Goal: Find specific page/section: Find specific page/section

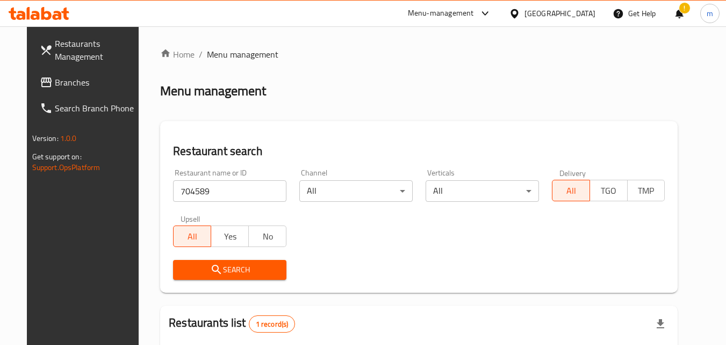
click at [575, 23] on div "[GEOGRAPHIC_DATA]" at bounding box center [552, 14] width 104 height 26
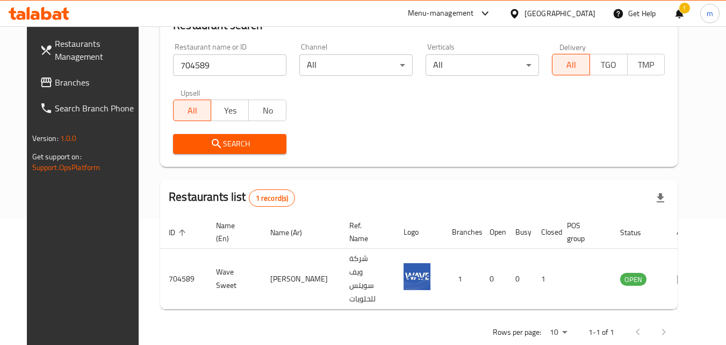
click at [579, 11] on div "[GEOGRAPHIC_DATA]" at bounding box center [560, 14] width 71 height 12
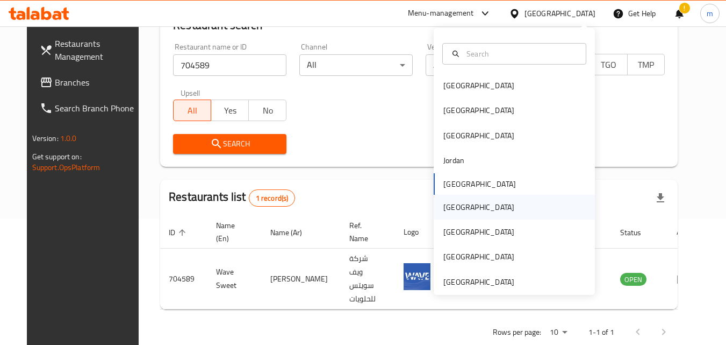
click at [446, 206] on div "[GEOGRAPHIC_DATA]" at bounding box center [479, 207] width 71 height 12
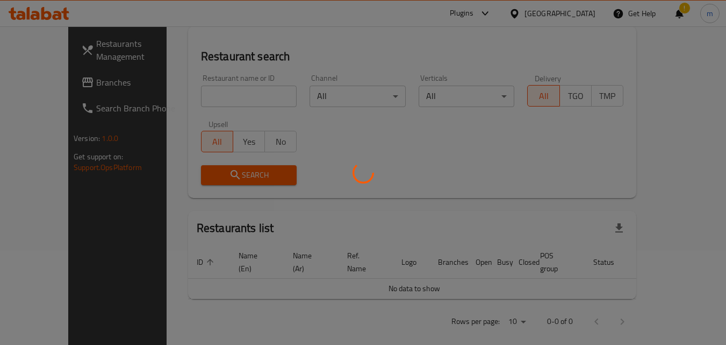
scroll to position [126, 0]
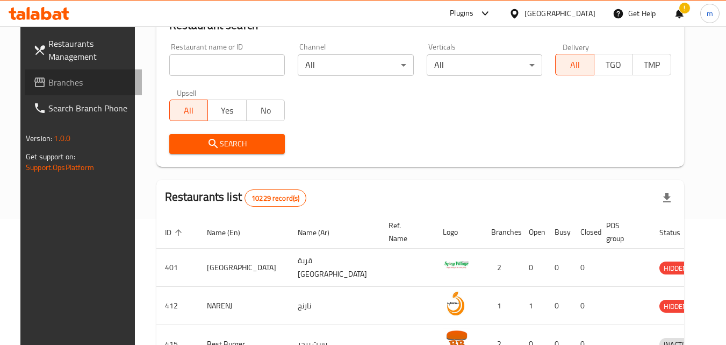
click at [56, 76] on span "Branches" at bounding box center [90, 82] width 85 height 13
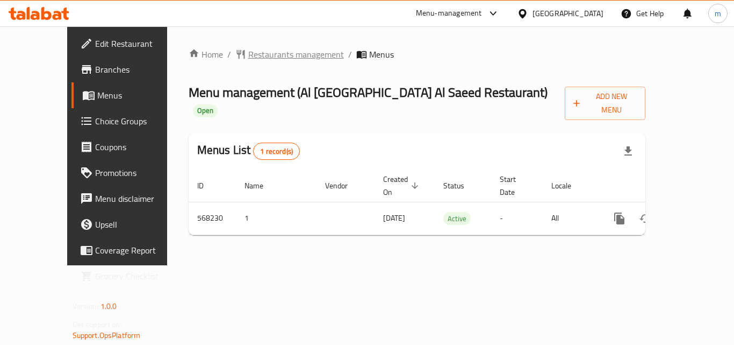
click at [248, 48] on span "Restaurants management" at bounding box center [296, 54] width 96 height 13
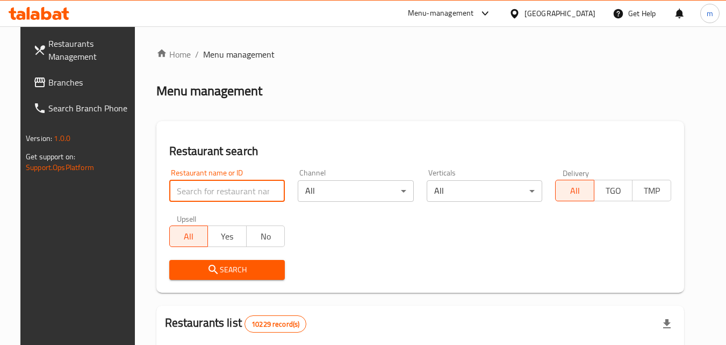
click at [212, 194] on input "search" at bounding box center [227, 191] width 116 height 22
paste input "636307"
type input "636307"
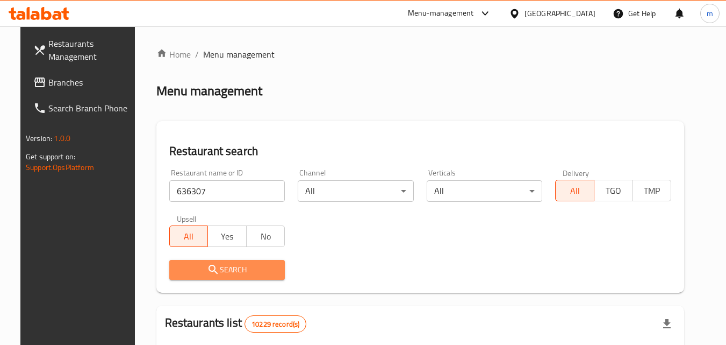
click at [195, 264] on span "Search" at bounding box center [227, 269] width 99 height 13
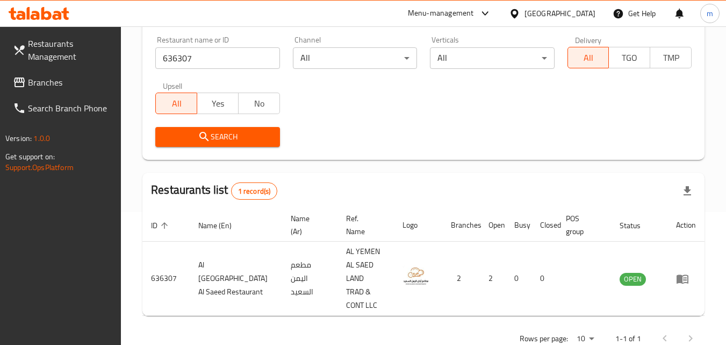
scroll to position [135, 0]
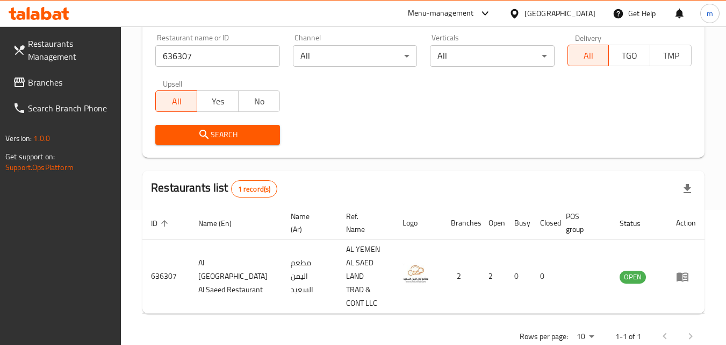
click at [520, 11] on icon at bounding box center [514, 13] width 11 height 11
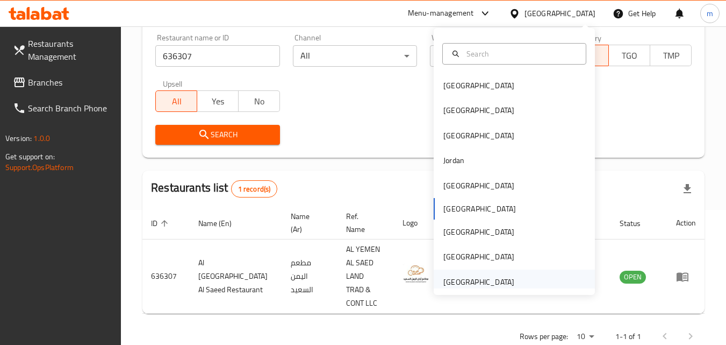
click at [511, 281] on div "[GEOGRAPHIC_DATA]" at bounding box center [479, 281] width 88 height 25
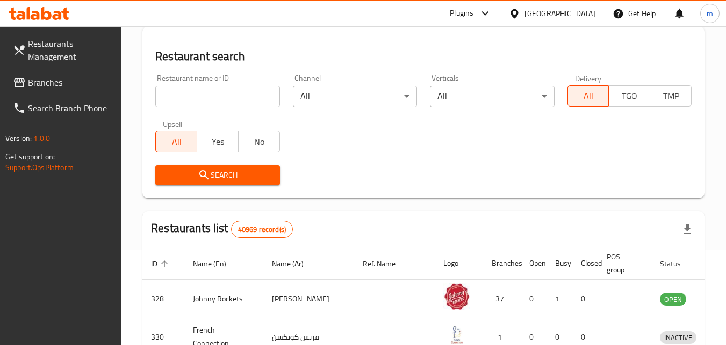
scroll to position [135, 0]
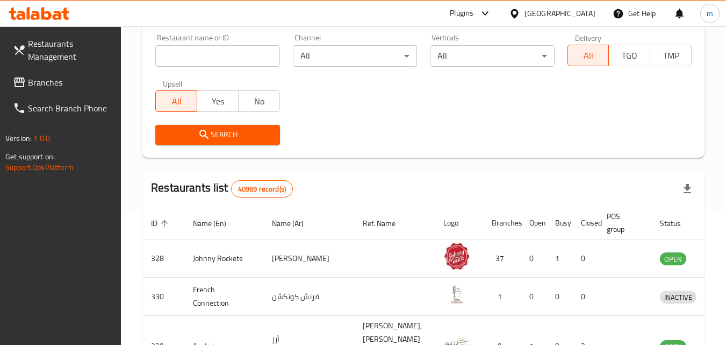
click at [62, 78] on span "Branches" at bounding box center [70, 82] width 85 height 13
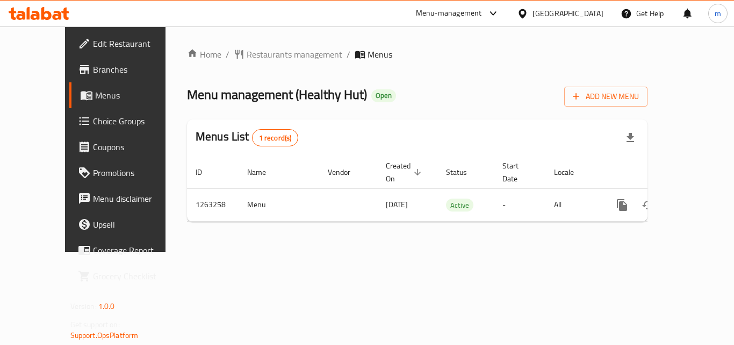
click at [247, 56] on span "Restaurants management" at bounding box center [295, 54] width 96 height 13
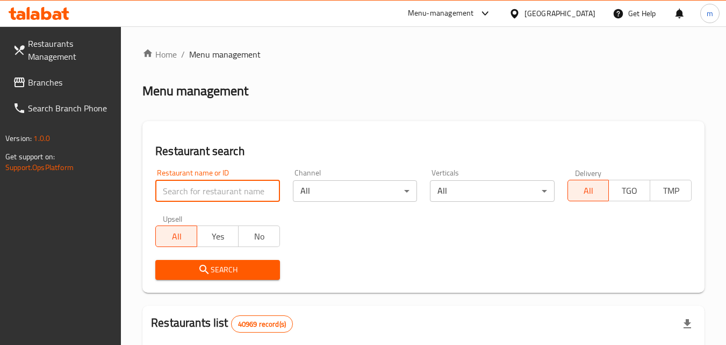
click at [225, 189] on input "search" at bounding box center [217, 191] width 124 height 22
paste input "685858"
type input "685858"
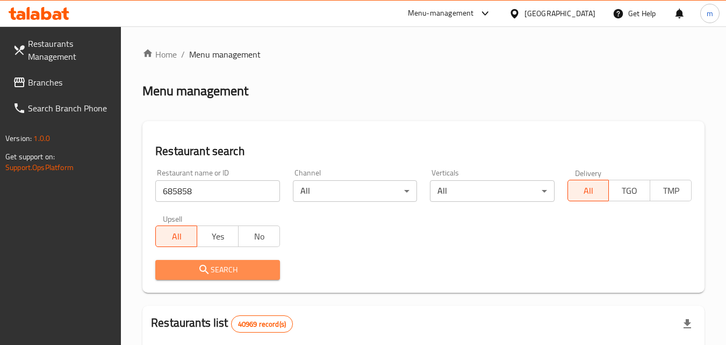
click at [208, 271] on icon "submit" at bounding box center [204, 269] width 13 height 13
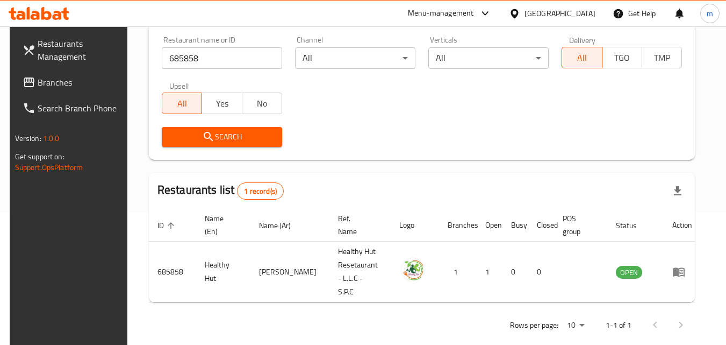
scroll to position [135, 0]
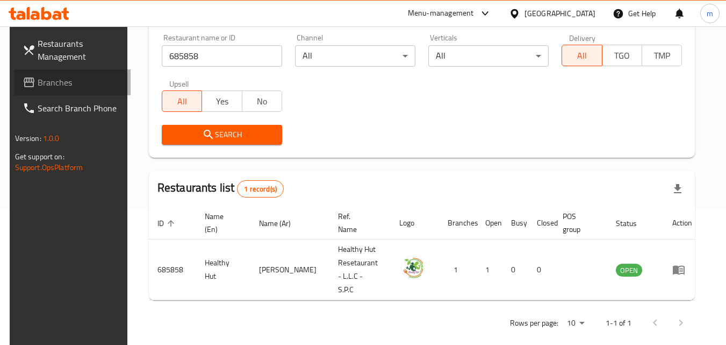
click at [53, 84] on span "Branches" at bounding box center [80, 82] width 85 height 13
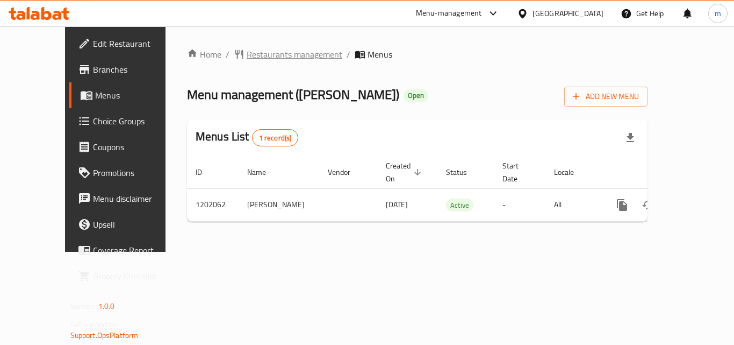
click at [260, 56] on span "Restaurants management" at bounding box center [295, 54] width 96 height 13
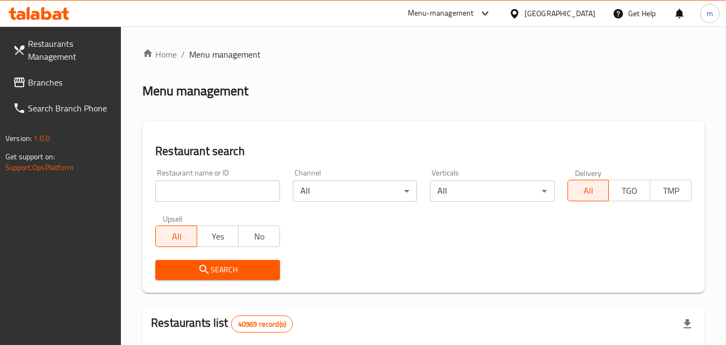
click at [251, 188] on input "search" at bounding box center [217, 191] width 124 height 22
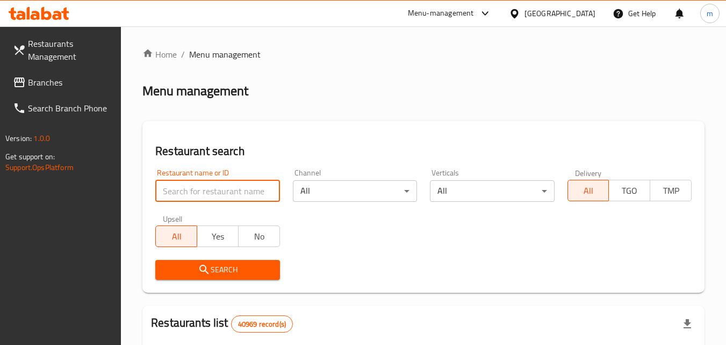
paste input "669111"
type input "669111"
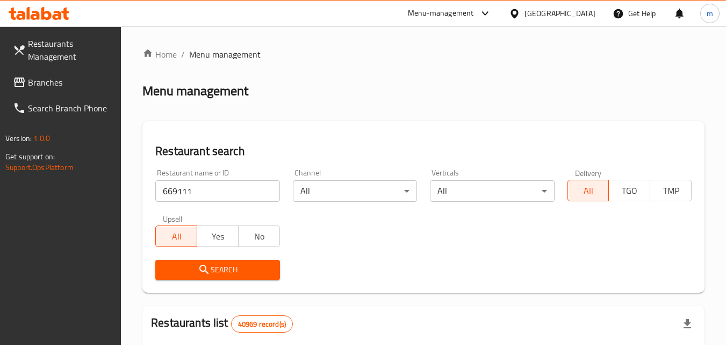
click at [235, 263] on span "Search" at bounding box center [217, 269] width 107 height 13
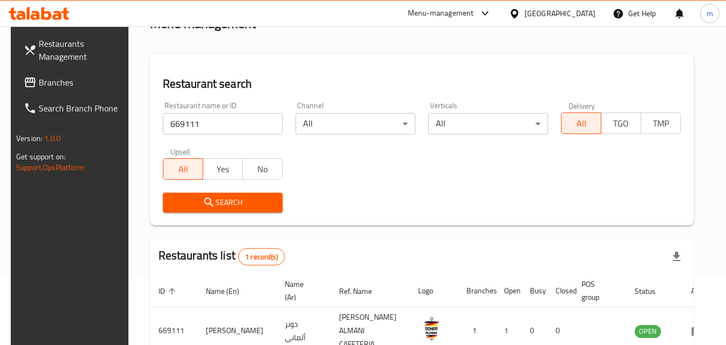
scroll to position [108, 0]
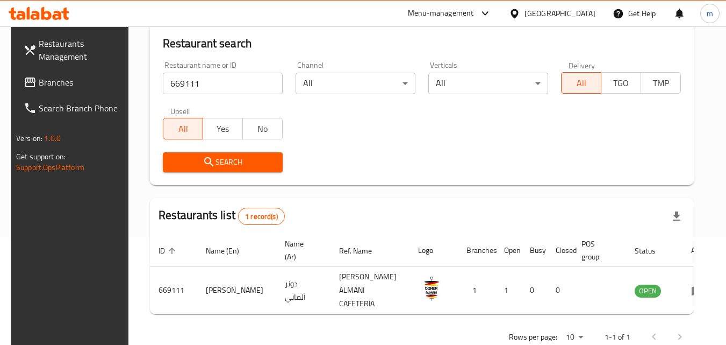
click at [531, 14] on div "[GEOGRAPHIC_DATA]" at bounding box center [560, 14] width 71 height 12
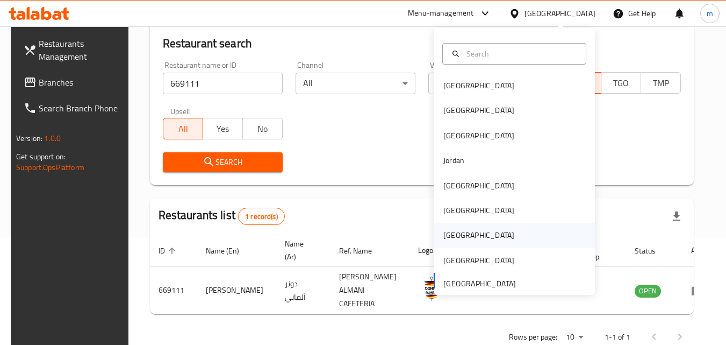
click at [447, 235] on div "[GEOGRAPHIC_DATA]" at bounding box center [479, 235] width 71 height 12
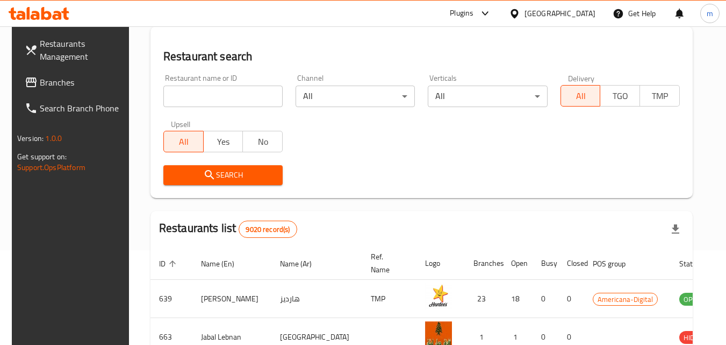
scroll to position [108, 0]
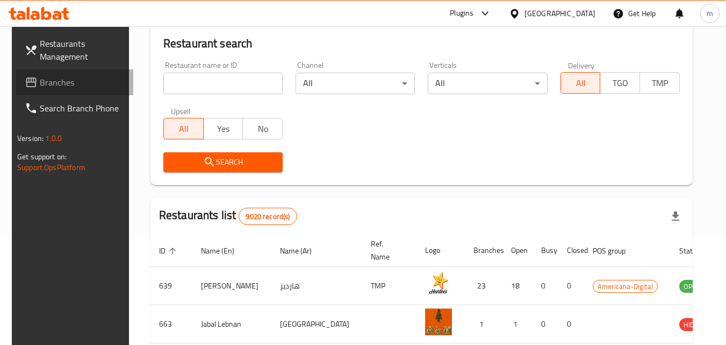
click at [54, 80] on span "Branches" at bounding box center [82, 82] width 85 height 13
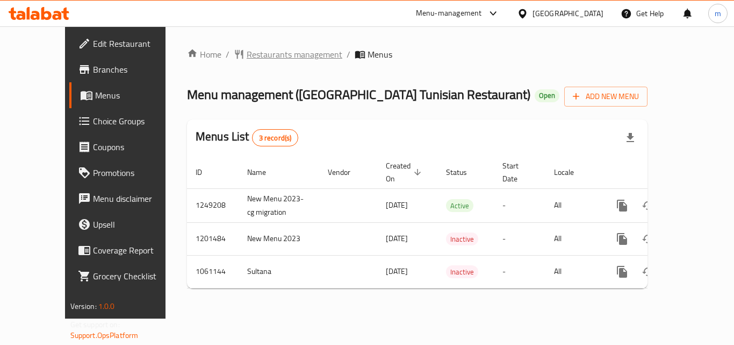
click at [281, 52] on span "Restaurants management" at bounding box center [295, 54] width 96 height 13
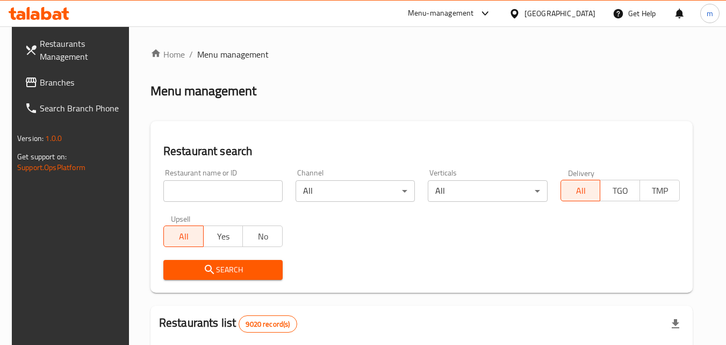
click at [241, 183] on input "search" at bounding box center [222, 191] width 119 height 22
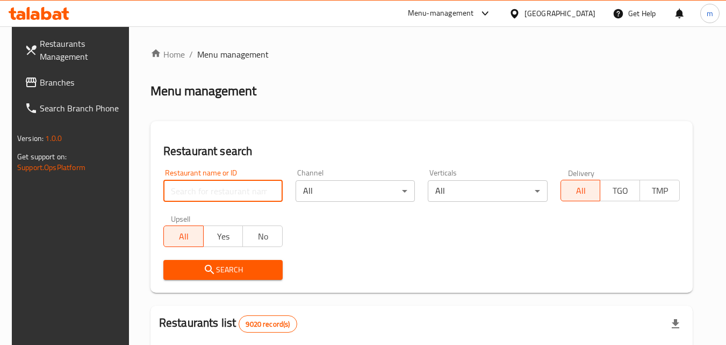
paste input "662999"
type input "662999"
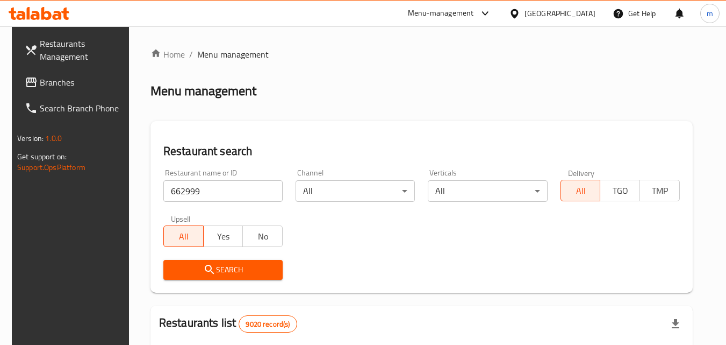
click at [235, 265] on span "Search" at bounding box center [223, 269] width 102 height 13
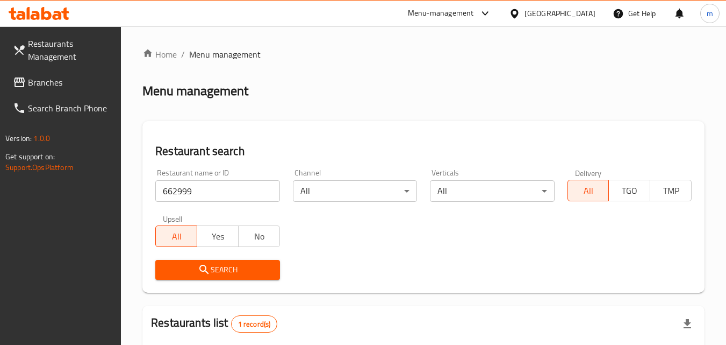
scroll to position [135, 0]
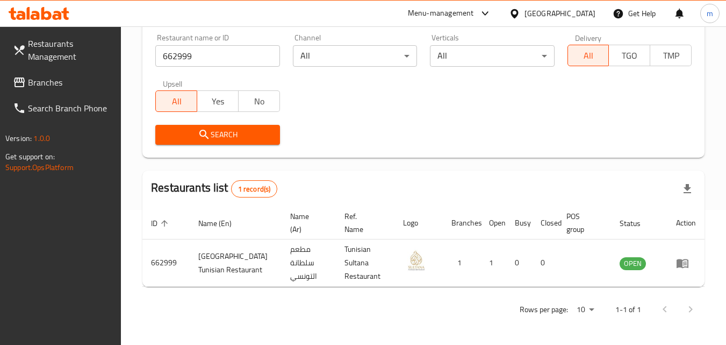
click at [520, 11] on icon at bounding box center [514, 13] width 11 height 11
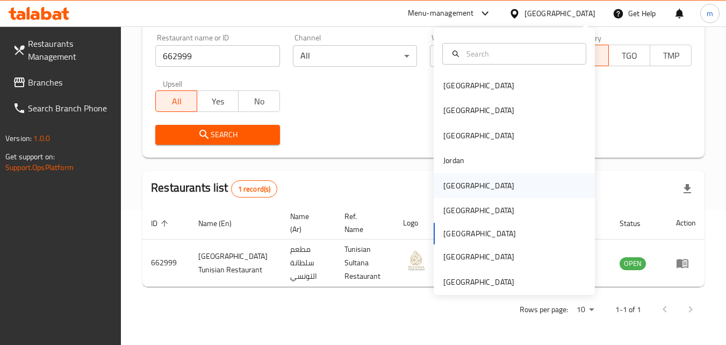
click at [461, 190] on div "[GEOGRAPHIC_DATA]" at bounding box center [479, 185] width 88 height 25
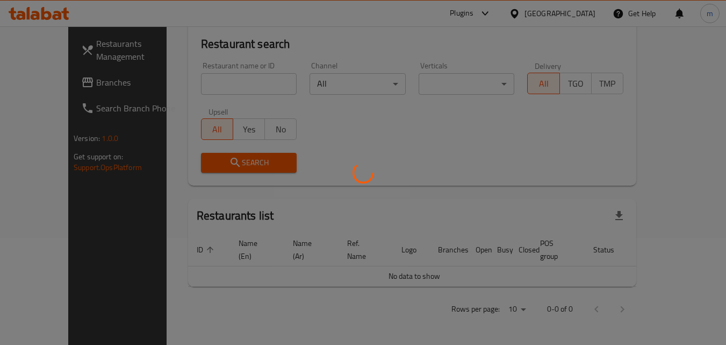
scroll to position [95, 0]
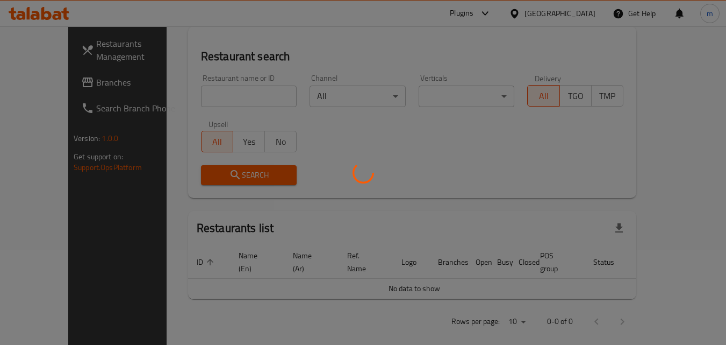
click at [48, 79] on div at bounding box center [363, 172] width 726 height 345
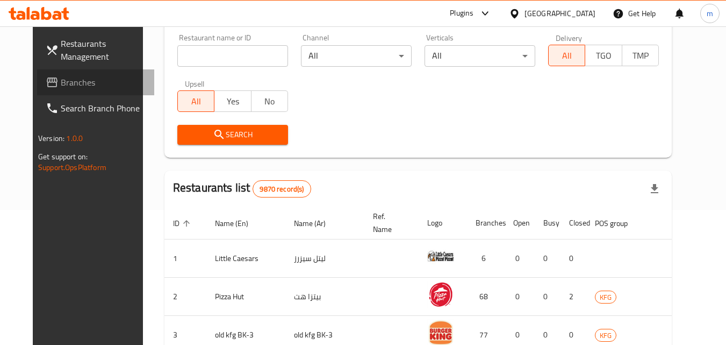
click at [61, 83] on span "Branches" at bounding box center [103, 82] width 85 height 13
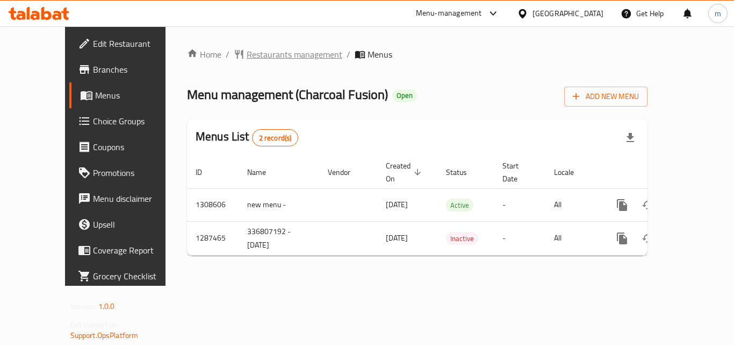
click at [266, 61] on span "Restaurants management" at bounding box center [295, 54] width 96 height 13
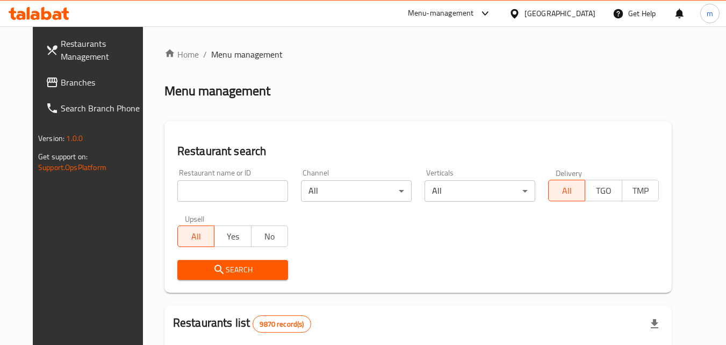
click at [219, 191] on input "search" at bounding box center [232, 191] width 111 height 22
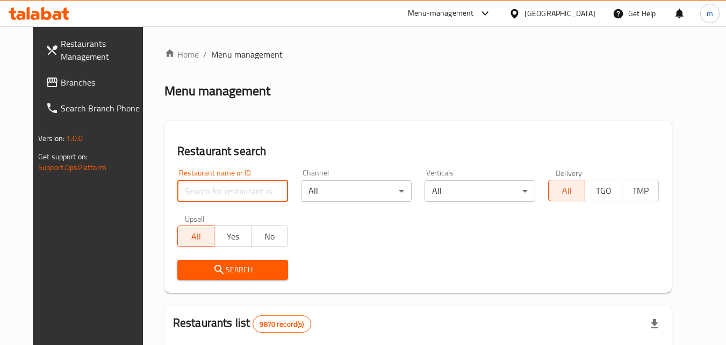
paste input "696725"
type input "696725"
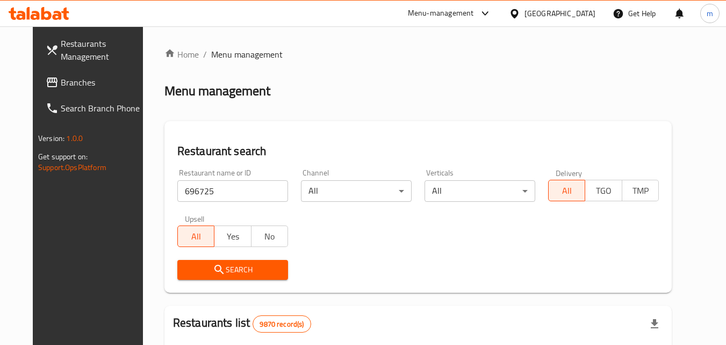
click at [213, 275] on icon "submit" at bounding box center [219, 269] width 13 height 13
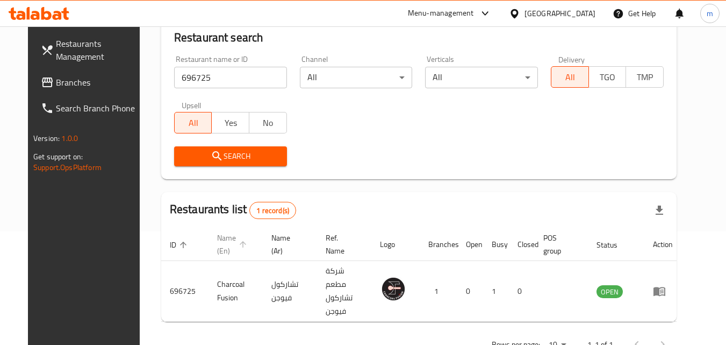
scroll to position [126, 0]
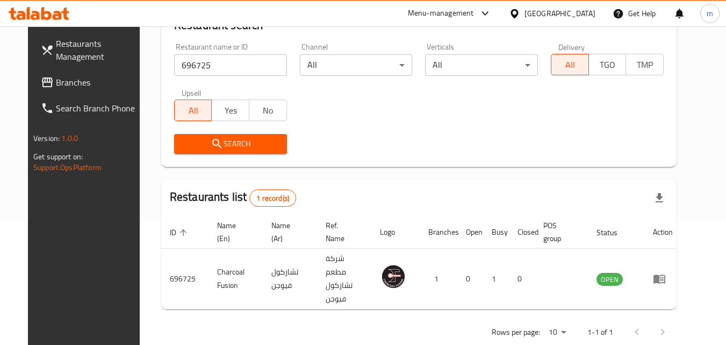
click at [590, 11] on div "[GEOGRAPHIC_DATA]" at bounding box center [560, 14] width 71 height 12
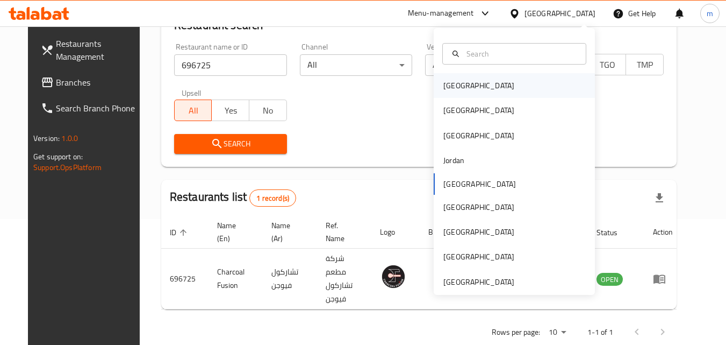
click at [461, 95] on div "[GEOGRAPHIC_DATA]" at bounding box center [479, 85] width 88 height 25
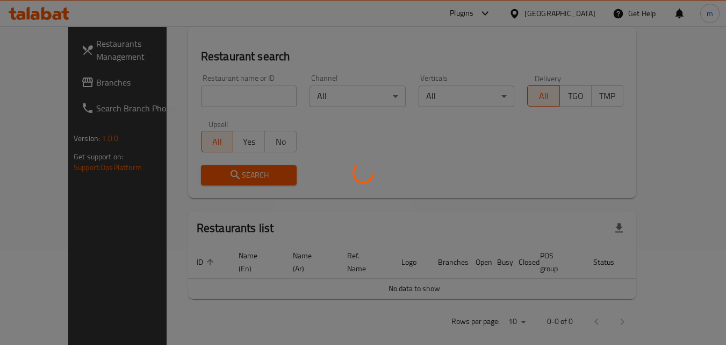
scroll to position [126, 0]
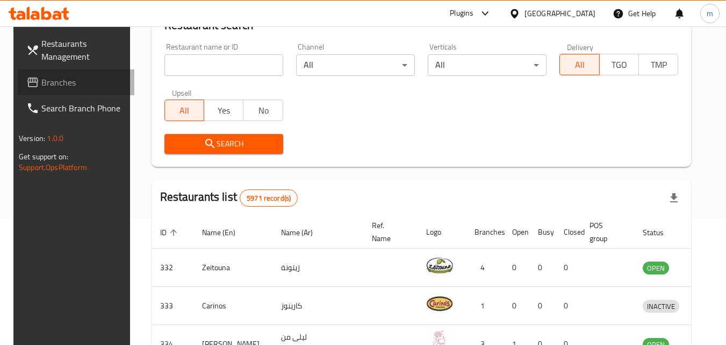
click at [27, 87] on icon at bounding box center [32, 82] width 11 height 10
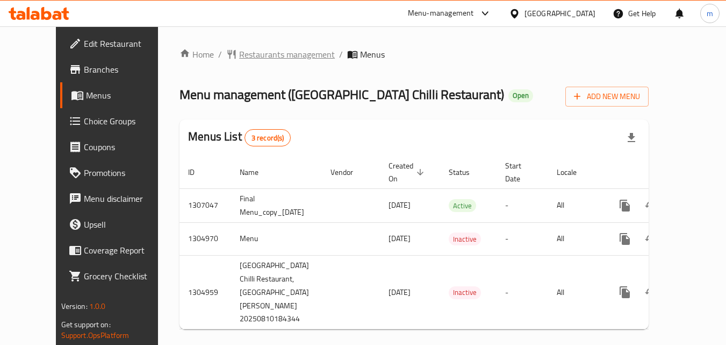
click at [255, 54] on span "Restaurants management" at bounding box center [287, 54] width 96 height 13
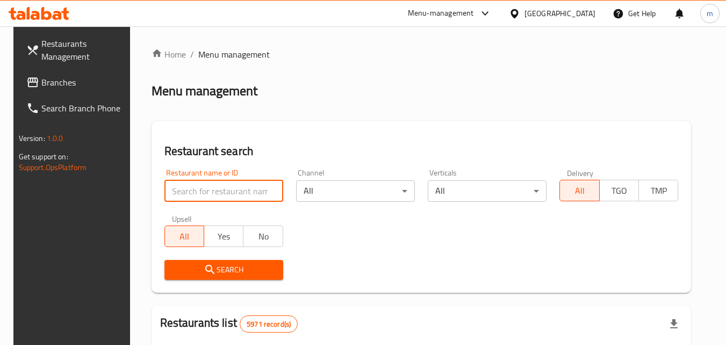
click at [223, 189] on input "search" at bounding box center [223, 191] width 119 height 22
paste input "703503"
type input "703503"
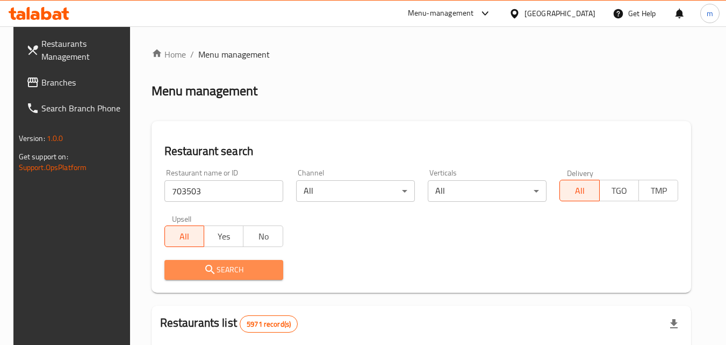
click at [214, 271] on span "Search" at bounding box center [224, 269] width 102 height 13
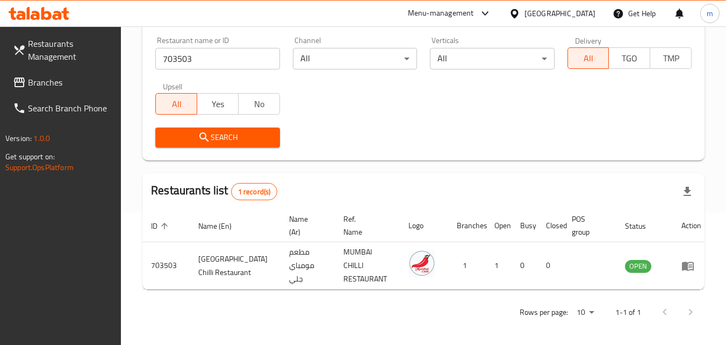
scroll to position [135, 0]
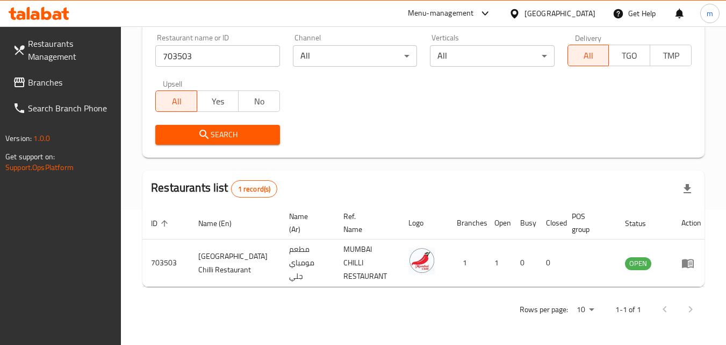
click at [584, 13] on div "Bahrain" at bounding box center [560, 14] width 71 height 12
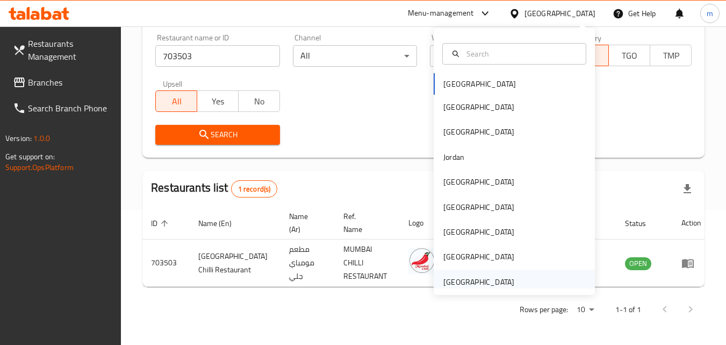
click at [452, 281] on div "[GEOGRAPHIC_DATA]" at bounding box center [479, 282] width 71 height 12
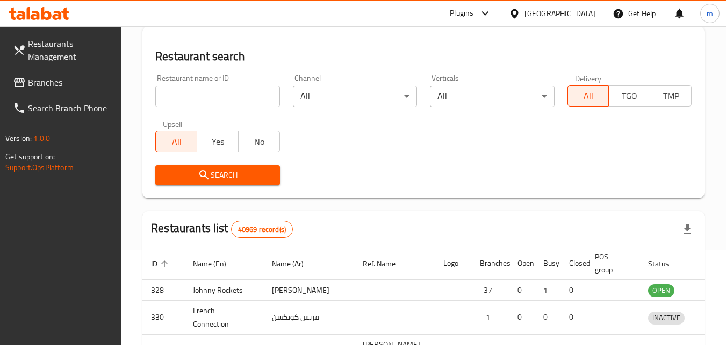
scroll to position [135, 0]
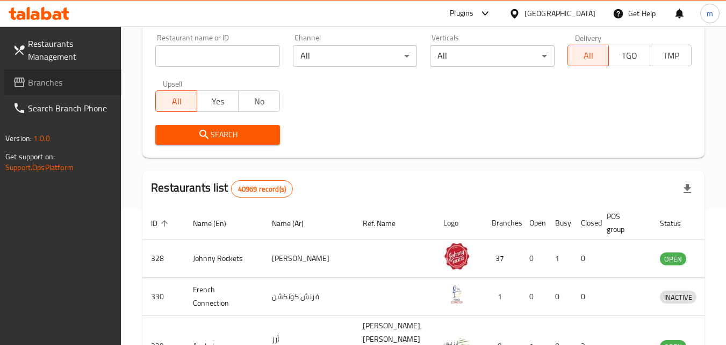
click at [68, 84] on span "Branches" at bounding box center [70, 82] width 85 height 13
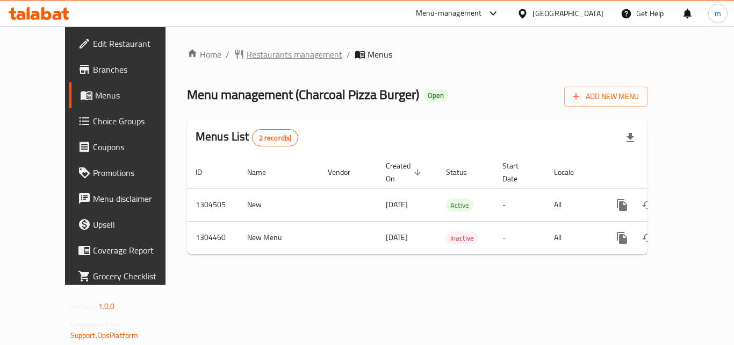
click at [282, 48] on span "Restaurants management" at bounding box center [295, 54] width 96 height 13
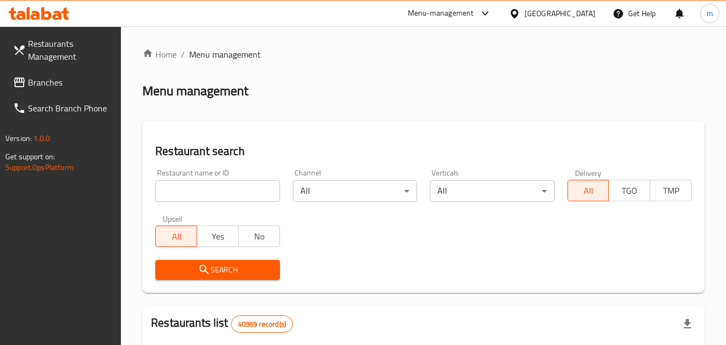
click at [245, 185] on input "search" at bounding box center [217, 191] width 124 height 22
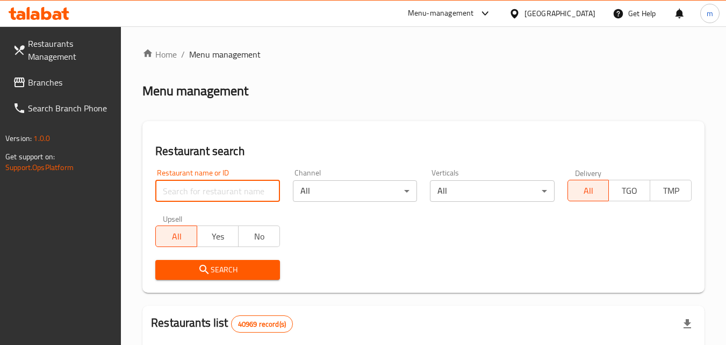
paste input "703256"
type input "703256"
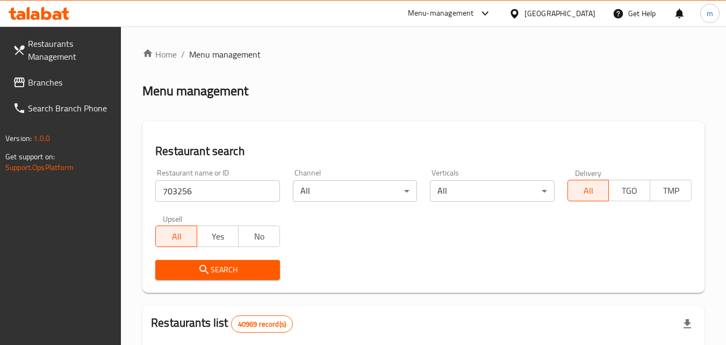
click at [246, 276] on button "Search" at bounding box center [217, 270] width 124 height 20
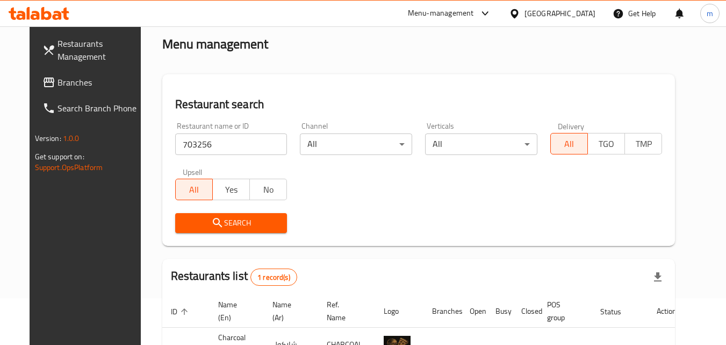
scroll to position [108, 0]
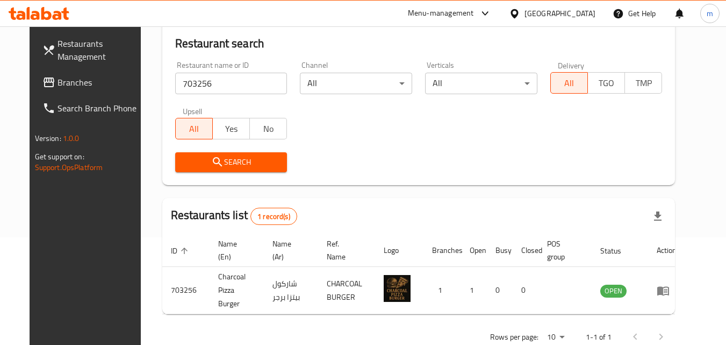
click at [58, 79] on span "Branches" at bounding box center [100, 82] width 85 height 13
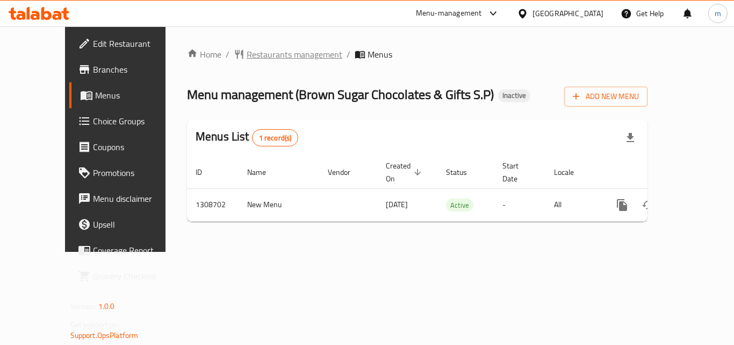
click at [260, 51] on span "Restaurants management" at bounding box center [295, 54] width 96 height 13
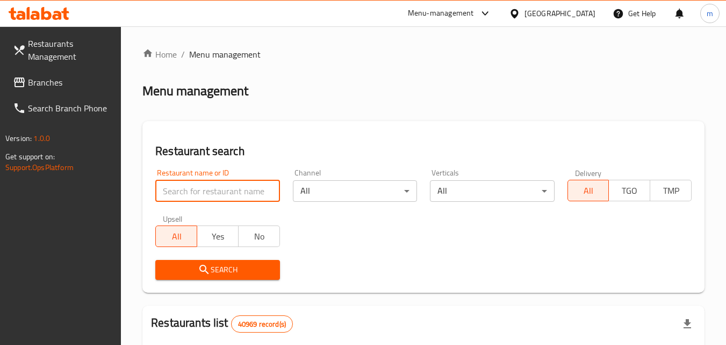
click at [235, 191] on input "search" at bounding box center [217, 191] width 124 height 22
paste input "703628"
type input "703628"
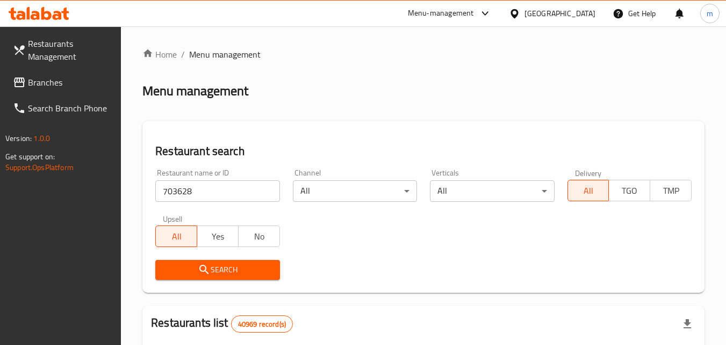
click at [232, 277] on button "Search" at bounding box center [217, 270] width 124 height 20
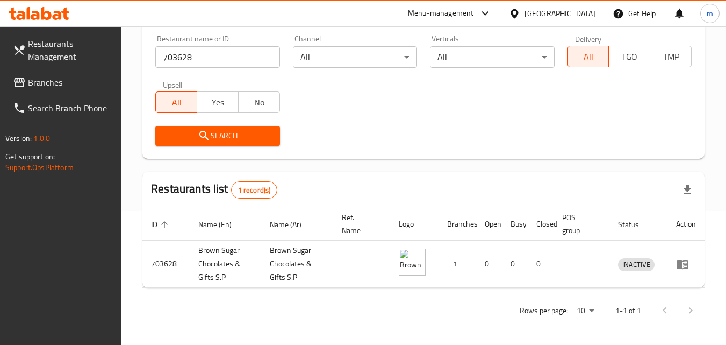
scroll to position [135, 0]
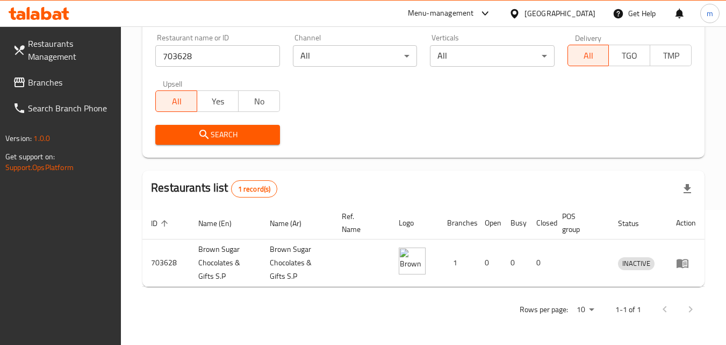
click at [558, 18] on div "[GEOGRAPHIC_DATA]" at bounding box center [560, 14] width 71 height 12
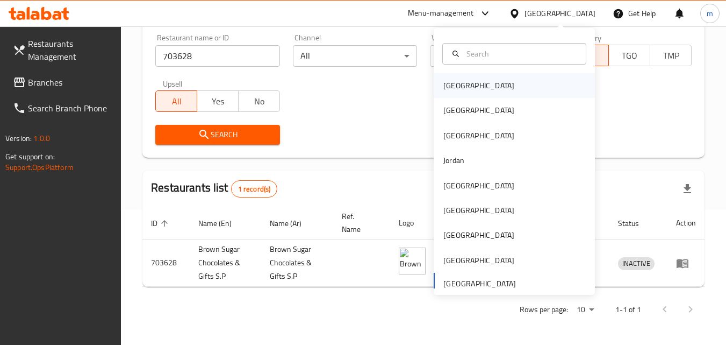
click at [462, 89] on div "[GEOGRAPHIC_DATA]" at bounding box center [479, 85] width 88 height 25
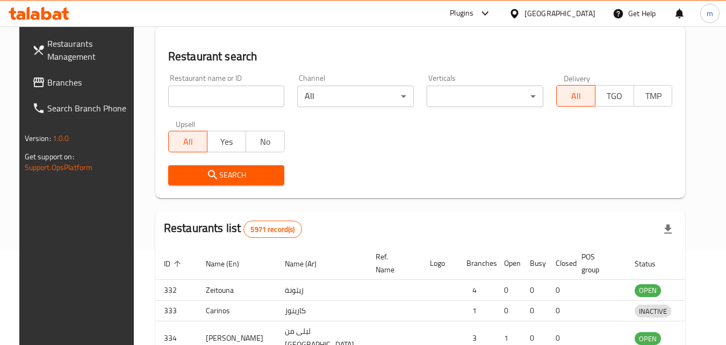
scroll to position [135, 0]
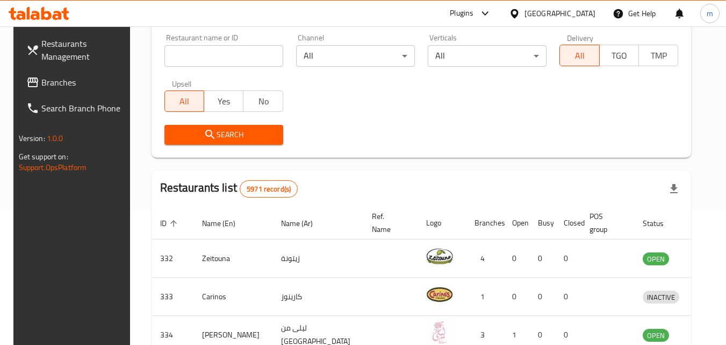
click at [59, 78] on span "Branches" at bounding box center [83, 82] width 85 height 13
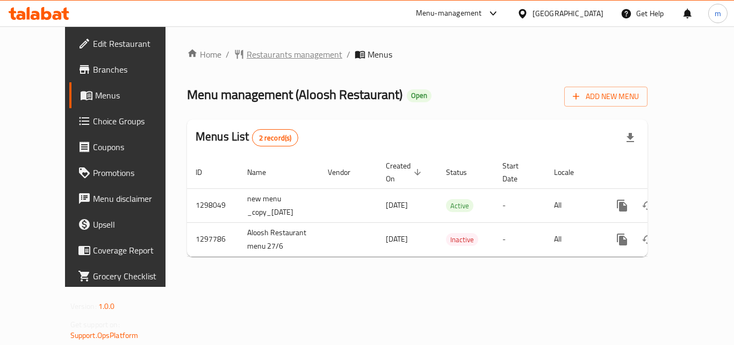
click at [271, 59] on span "Restaurants management" at bounding box center [295, 54] width 96 height 13
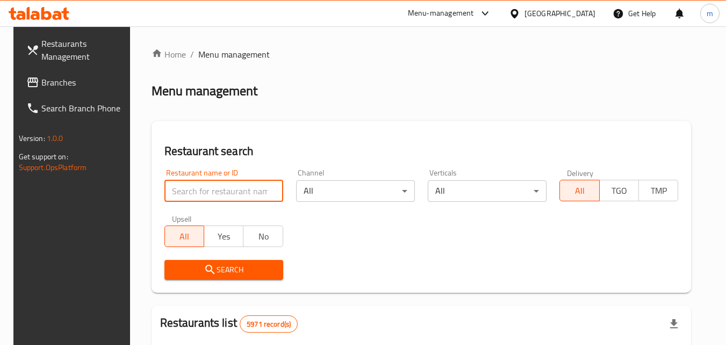
click at [210, 183] on input "search" at bounding box center [223, 191] width 119 height 22
paste input "700626"
type input "700626"
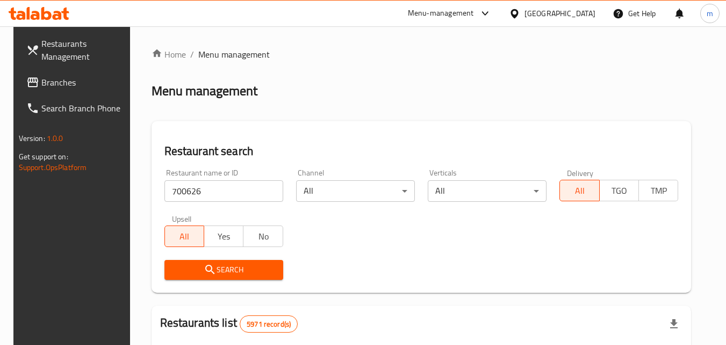
click at [194, 260] on button "Search" at bounding box center [223, 270] width 119 height 20
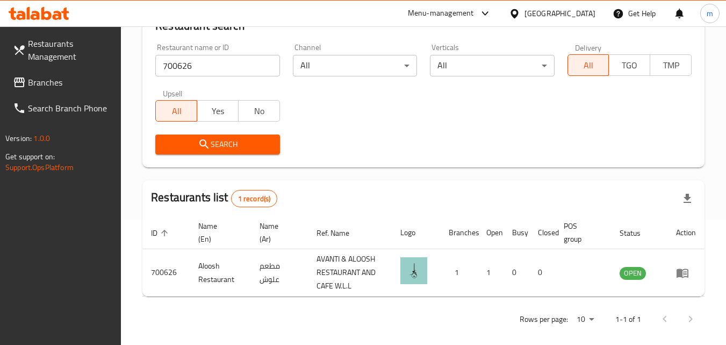
scroll to position [135, 0]
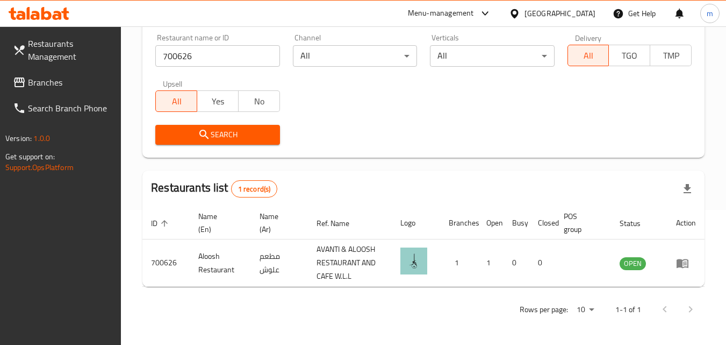
click at [266, 55] on input "700626" at bounding box center [217, 56] width 124 height 22
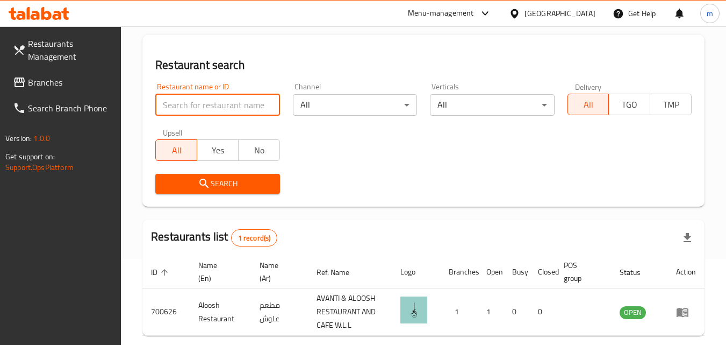
scroll to position [0, 0]
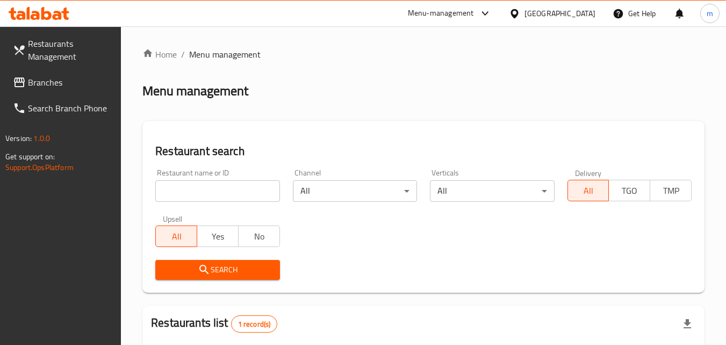
click at [525, 11] on div at bounding box center [517, 14] width 16 height 12
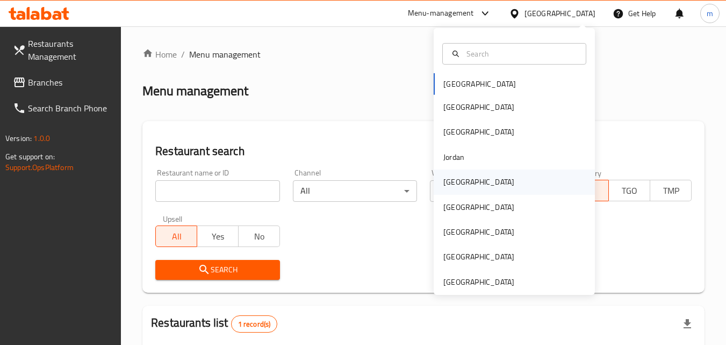
click at [475, 192] on div "Kuwait" at bounding box center [514, 181] width 161 height 25
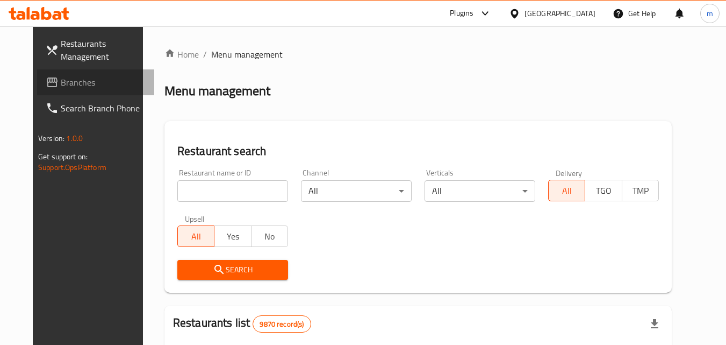
click at [67, 81] on span "Branches" at bounding box center [103, 82] width 85 height 13
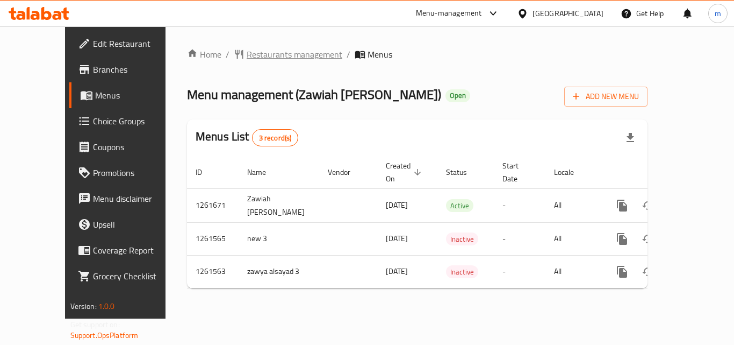
click at [278, 56] on span "Restaurants management" at bounding box center [295, 54] width 96 height 13
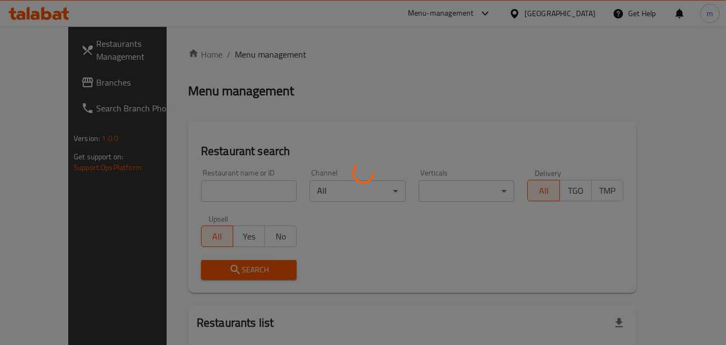
click at [225, 190] on div at bounding box center [363, 172] width 726 height 345
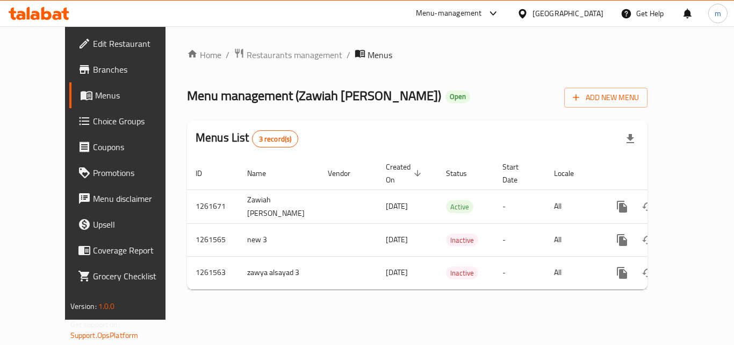
click at [362, 26] on div at bounding box center [367, 26] width 734 height 1
click at [248, 54] on span "Restaurants management" at bounding box center [295, 54] width 96 height 13
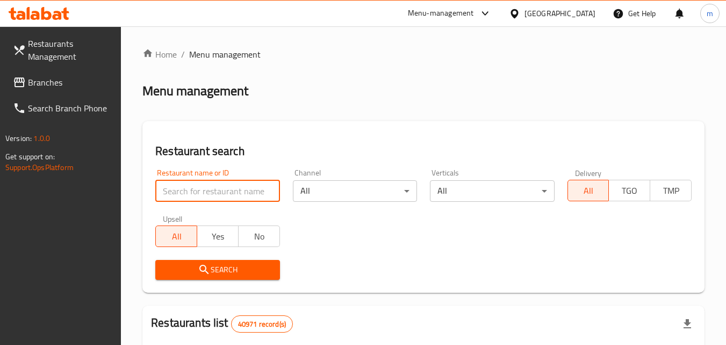
click at [233, 193] on input "search" at bounding box center [217, 191] width 124 height 22
paste input "685197"
type input "685197"
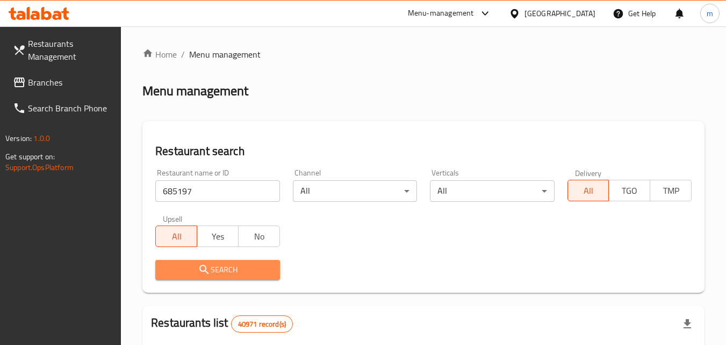
click at [254, 267] on span "Search" at bounding box center [217, 269] width 107 height 13
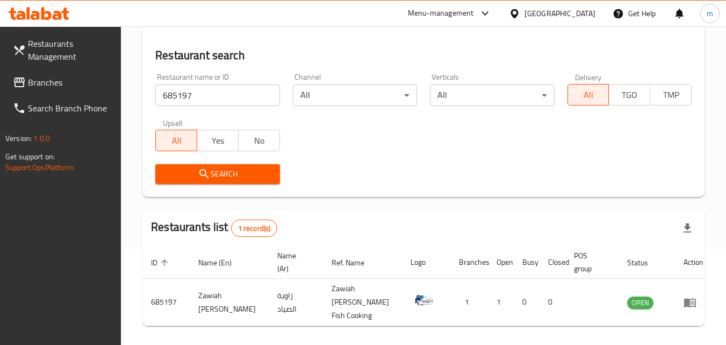
scroll to position [108, 0]
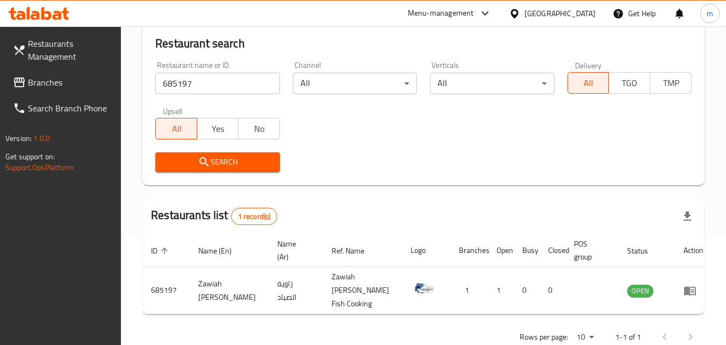
click at [53, 79] on span "Branches" at bounding box center [70, 82] width 85 height 13
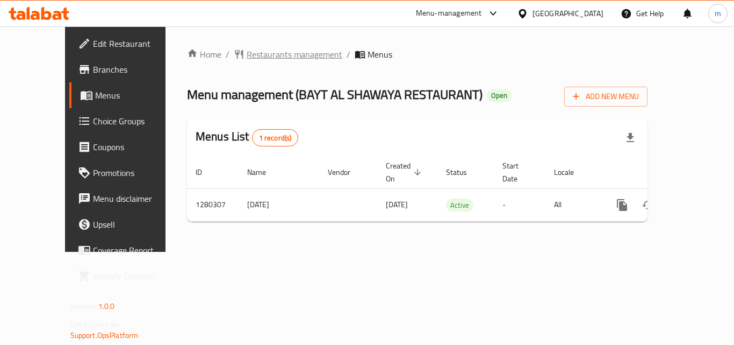
click at [271, 48] on span "Restaurants management" at bounding box center [295, 54] width 96 height 13
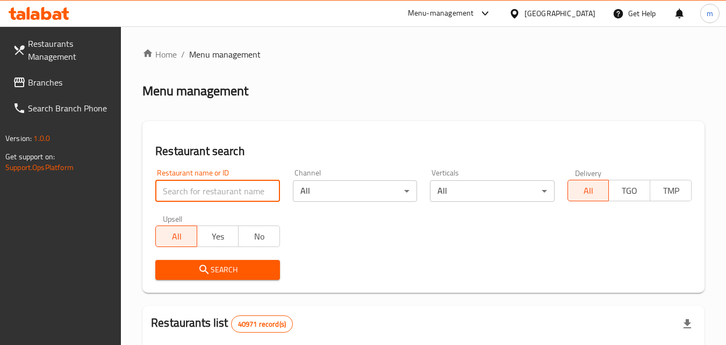
click at [224, 194] on input "search" at bounding box center [217, 191] width 124 height 22
paste input "693730"
type input "693730"
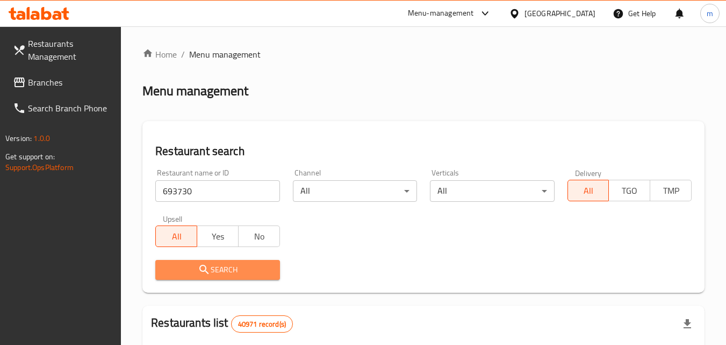
click at [206, 269] on icon "submit" at bounding box center [204, 269] width 13 height 13
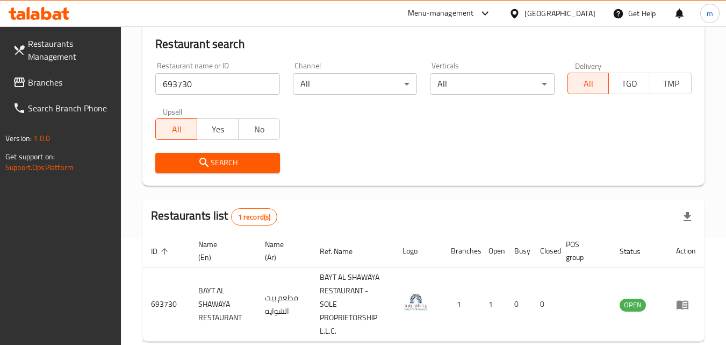
scroll to position [108, 0]
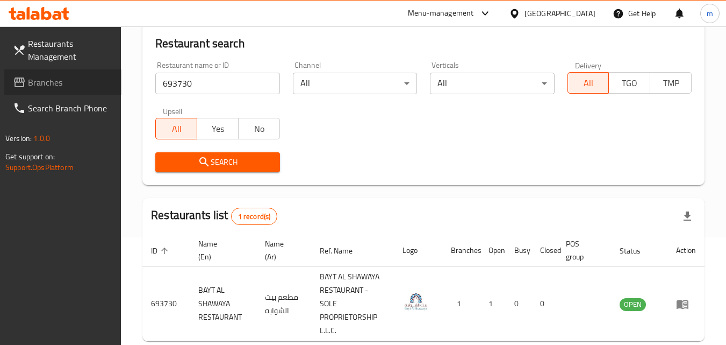
click at [59, 85] on span "Branches" at bounding box center [70, 82] width 85 height 13
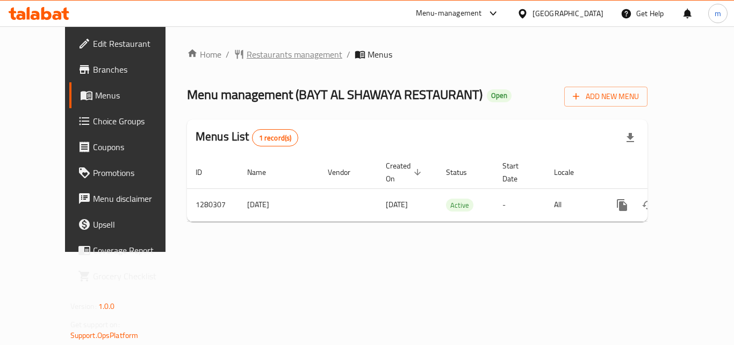
click at [257, 48] on span "Restaurants management" at bounding box center [295, 54] width 96 height 13
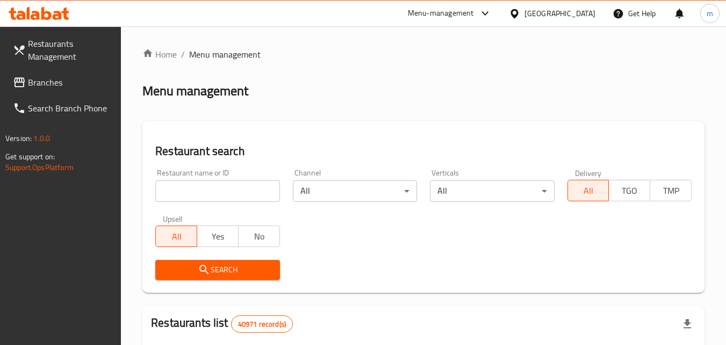
click at [223, 190] on input "search" at bounding box center [217, 191] width 124 height 22
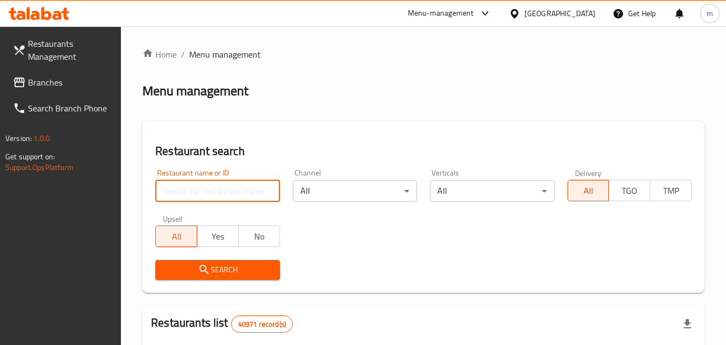
paste input "693730"
type input "693730"
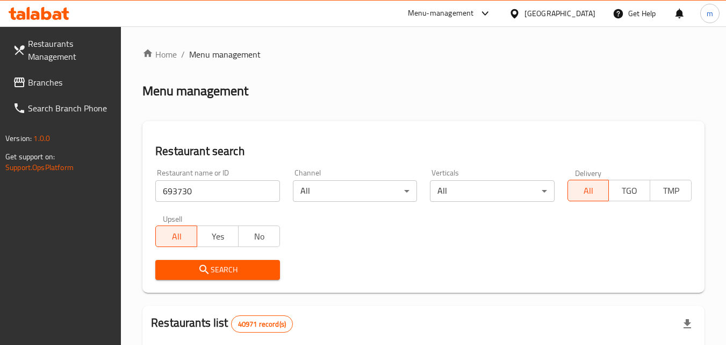
click at [224, 273] on span "Search" at bounding box center [217, 269] width 107 height 13
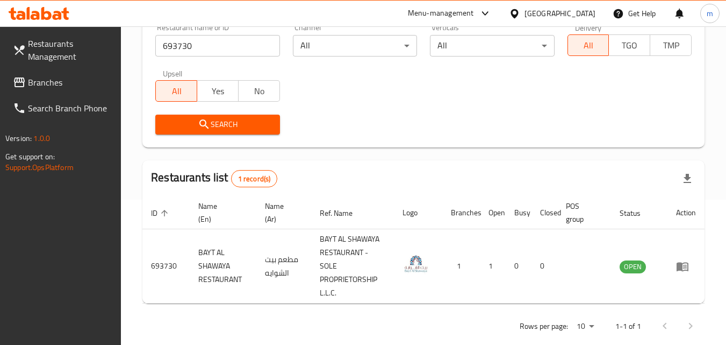
scroll to position [162, 0]
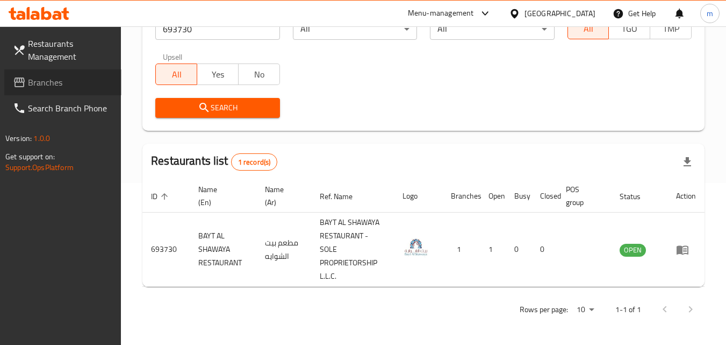
click at [56, 83] on span "Branches" at bounding box center [70, 82] width 85 height 13
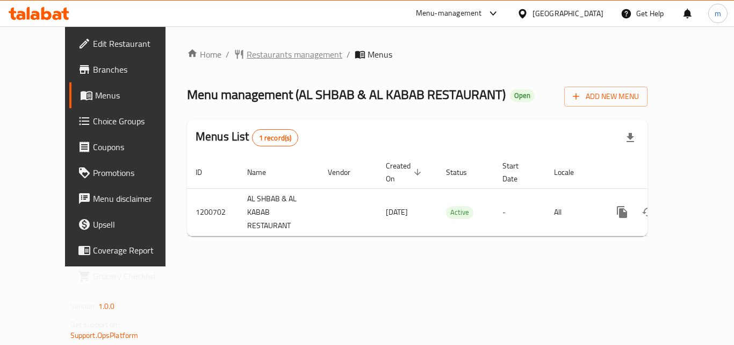
click at [258, 54] on span "Restaurants management" at bounding box center [295, 54] width 96 height 13
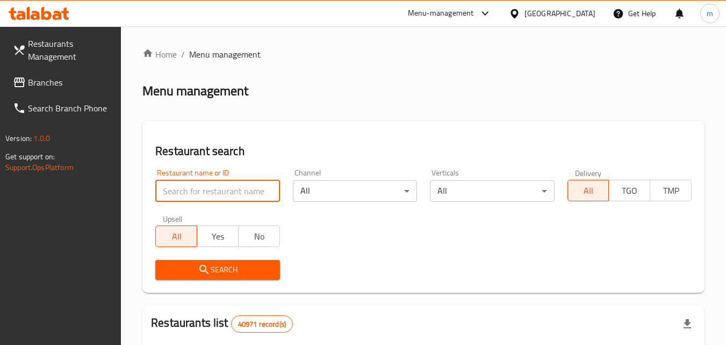
click at [238, 192] on input "search" at bounding box center [217, 191] width 124 height 22
paste input "668728"
type input "668728"
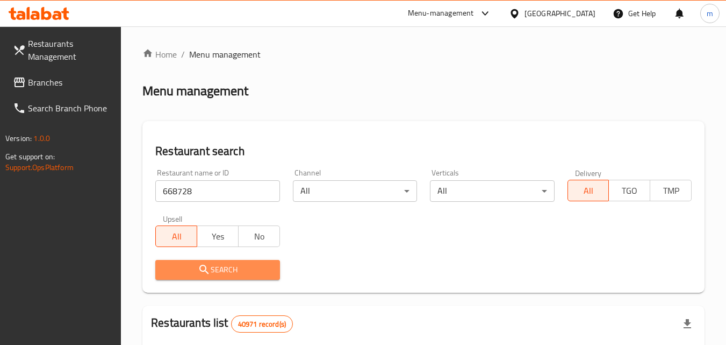
click at [233, 268] on span "Search" at bounding box center [217, 269] width 107 height 13
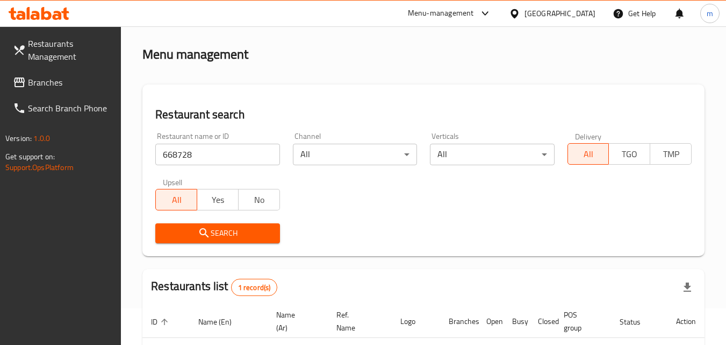
scroll to position [108, 0]
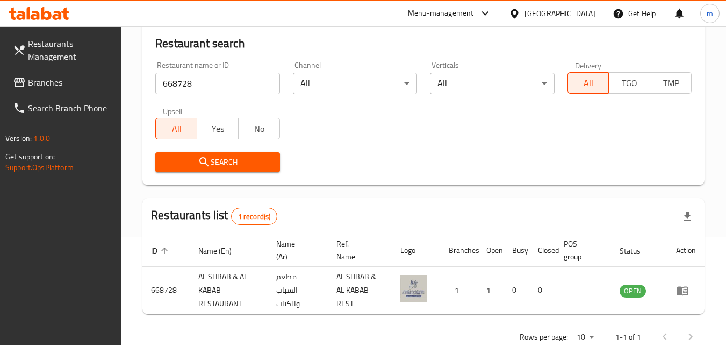
click at [41, 89] on span "Branches" at bounding box center [70, 82] width 85 height 13
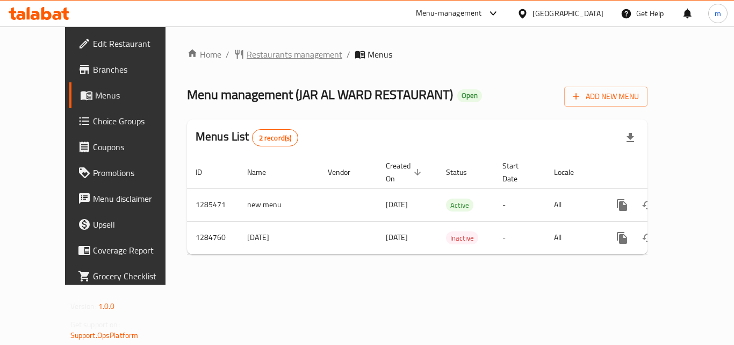
click at [249, 52] on span "Restaurants management" at bounding box center [295, 54] width 96 height 13
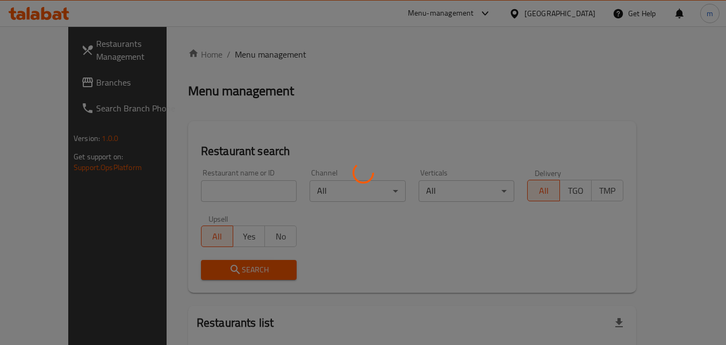
click at [223, 190] on div at bounding box center [363, 172] width 726 height 345
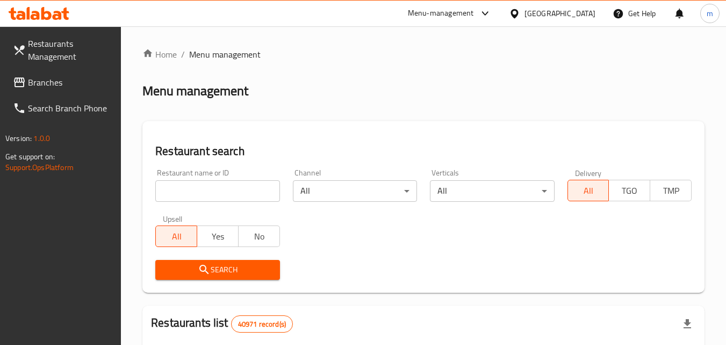
click at [223, 190] on input "search" at bounding box center [217, 191] width 124 height 22
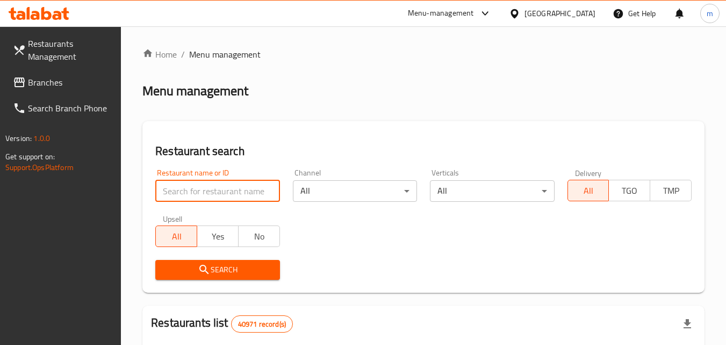
paste input "695789"
type input "695789"
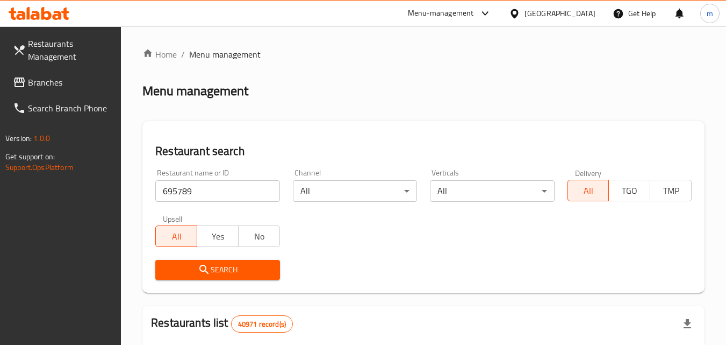
click at [204, 271] on icon "submit" at bounding box center [203, 268] width 9 height 9
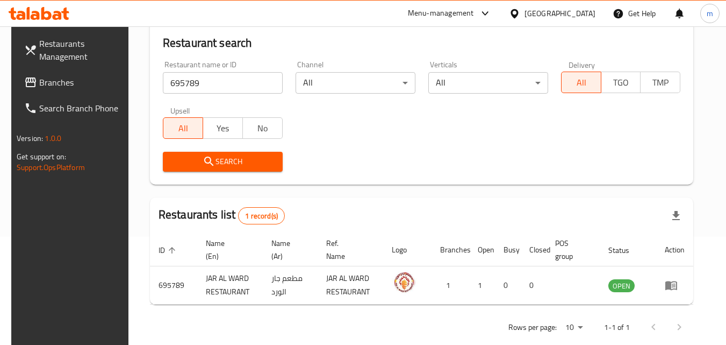
scroll to position [126, 0]
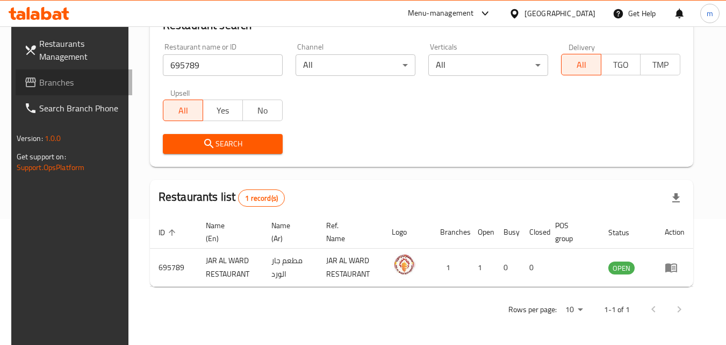
click at [60, 78] on span "Branches" at bounding box center [81, 82] width 85 height 13
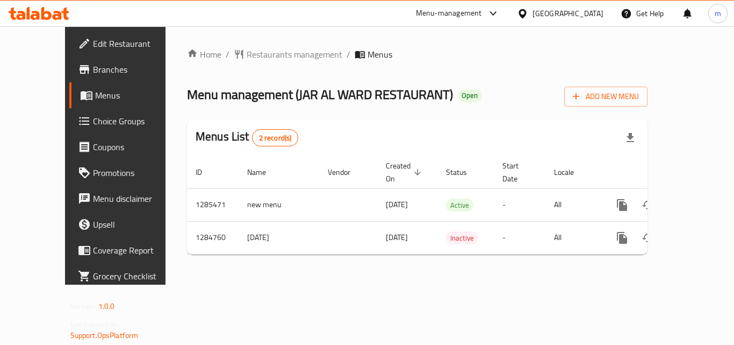
click at [247, 52] on span "Restaurants management" at bounding box center [295, 54] width 96 height 13
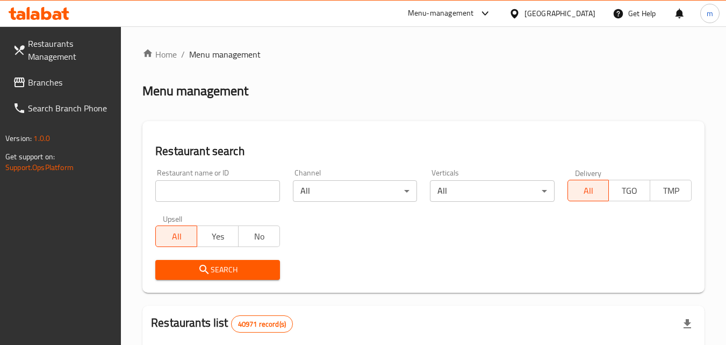
click at [241, 192] on input "search" at bounding box center [217, 191] width 124 height 22
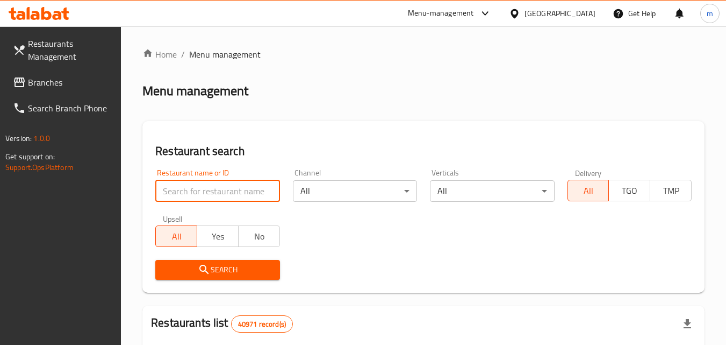
paste input "695789"
type input "695789"
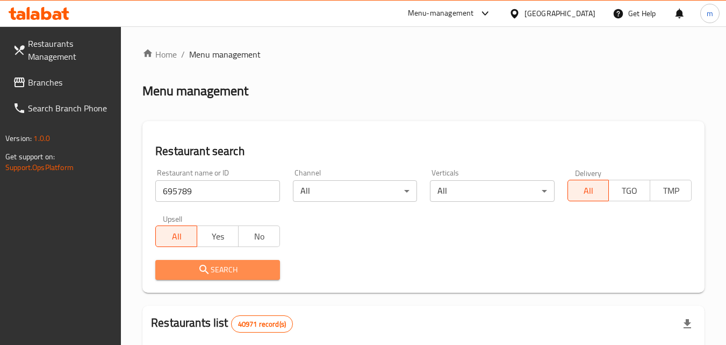
click at [230, 268] on span "Search" at bounding box center [217, 269] width 107 height 13
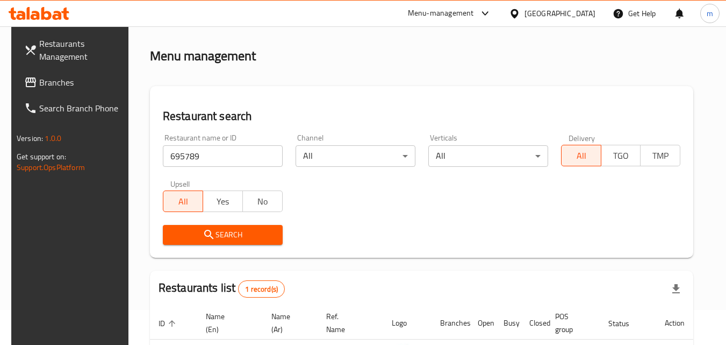
scroll to position [108, 0]
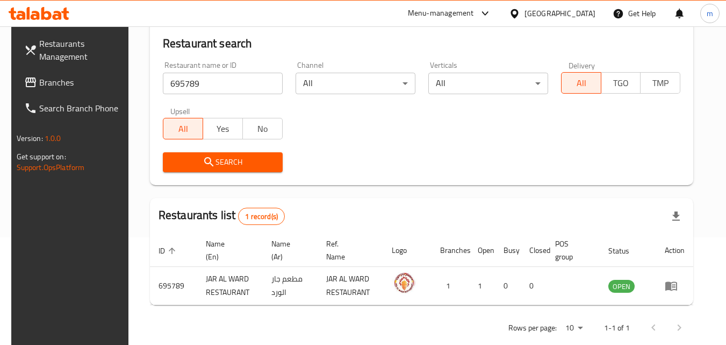
click at [544, 19] on div "[GEOGRAPHIC_DATA]" at bounding box center [560, 14] width 71 height 12
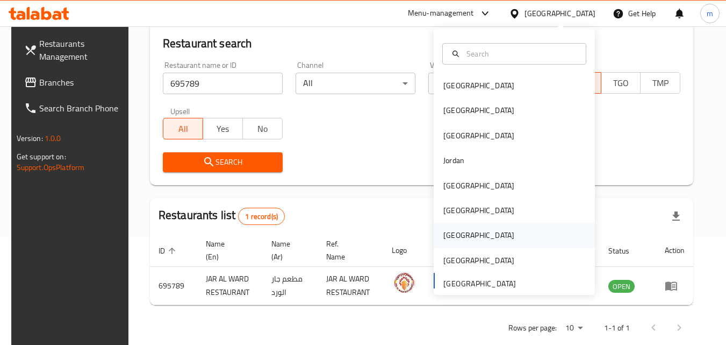
click at [453, 232] on div "Qatar" at bounding box center [479, 235] width 71 height 12
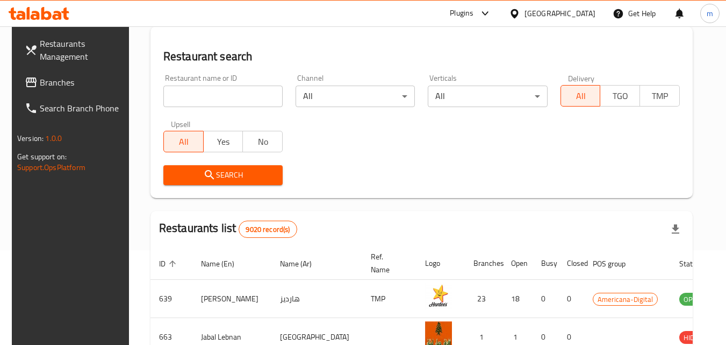
scroll to position [108, 0]
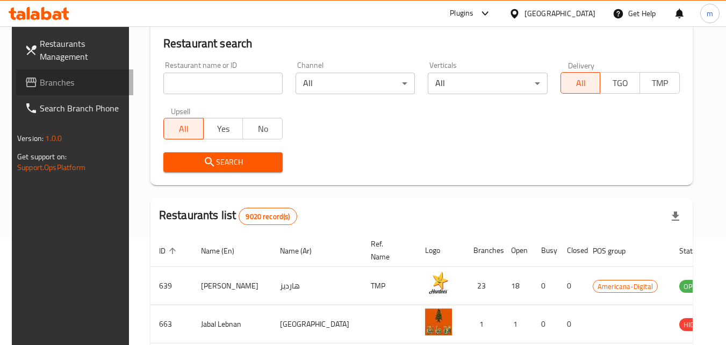
click at [41, 84] on span "Branches" at bounding box center [82, 82] width 85 height 13
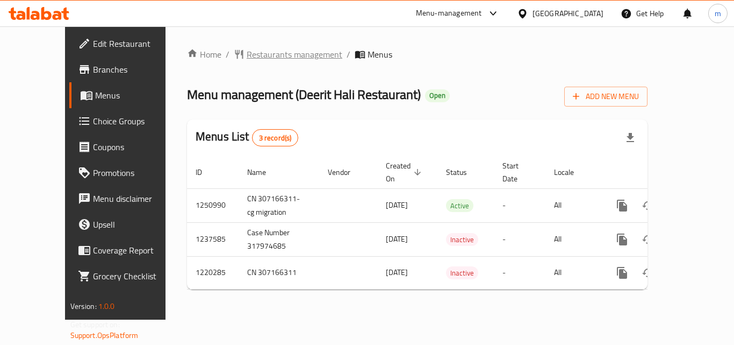
click at [247, 50] on span "Restaurants management" at bounding box center [295, 54] width 96 height 13
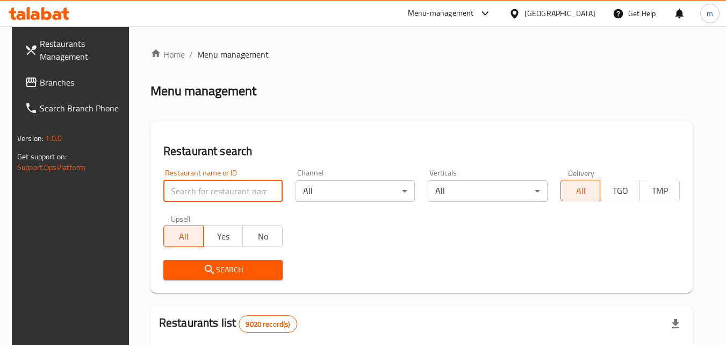
click at [206, 187] on input "search" at bounding box center [222, 191] width 119 height 22
paste input "649939"
type input "649939"
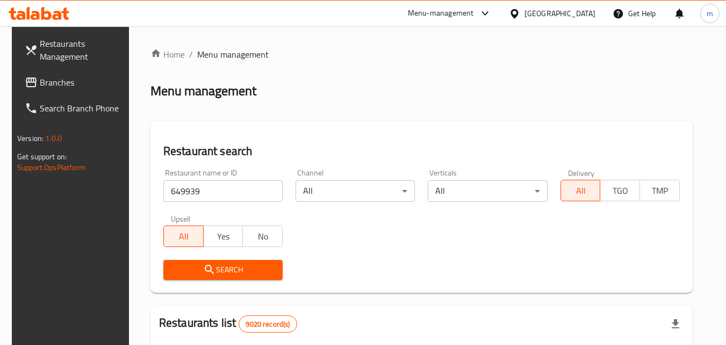
click at [203, 263] on span "Search" at bounding box center [223, 269] width 102 height 13
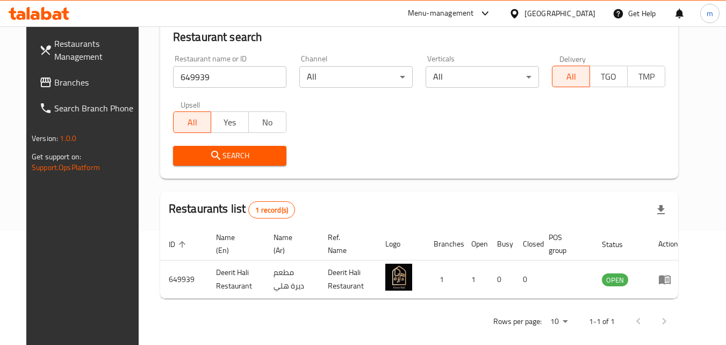
scroll to position [126, 0]
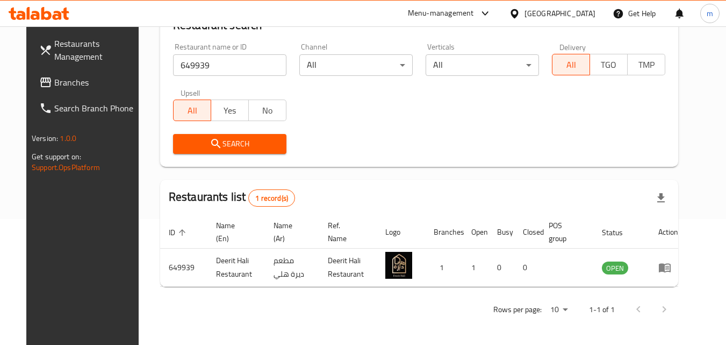
click at [585, 17] on div "[GEOGRAPHIC_DATA]" at bounding box center [560, 14] width 71 height 12
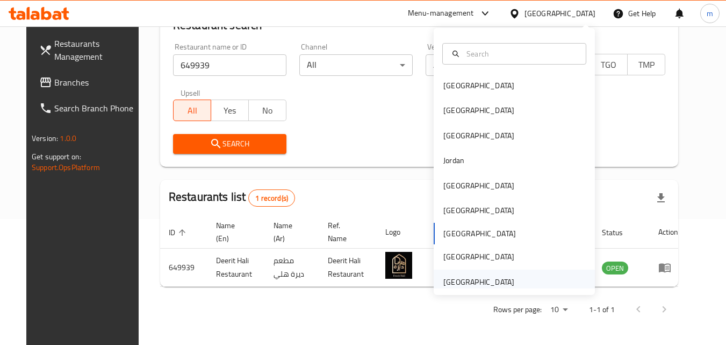
click at [494, 286] on div "[GEOGRAPHIC_DATA]" at bounding box center [479, 282] width 71 height 12
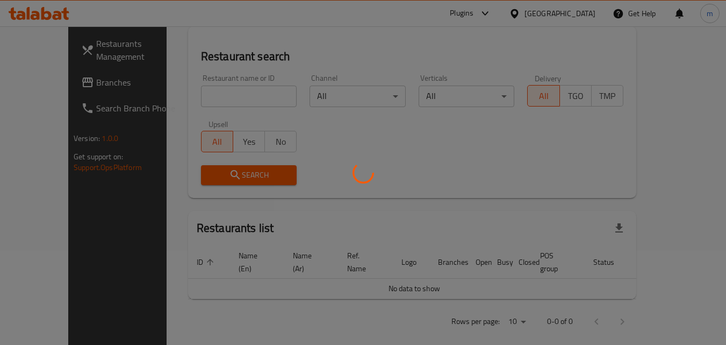
scroll to position [126, 0]
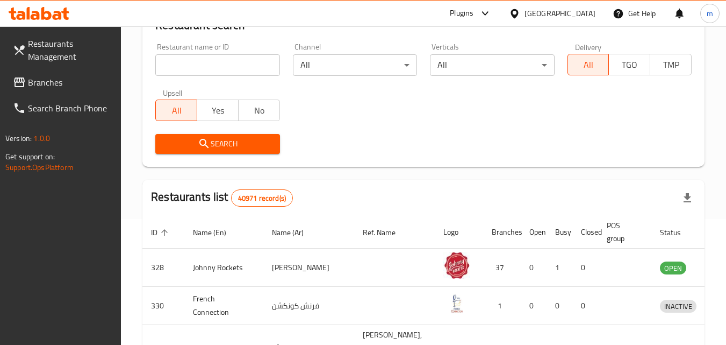
click at [50, 85] on span "Branches" at bounding box center [70, 82] width 85 height 13
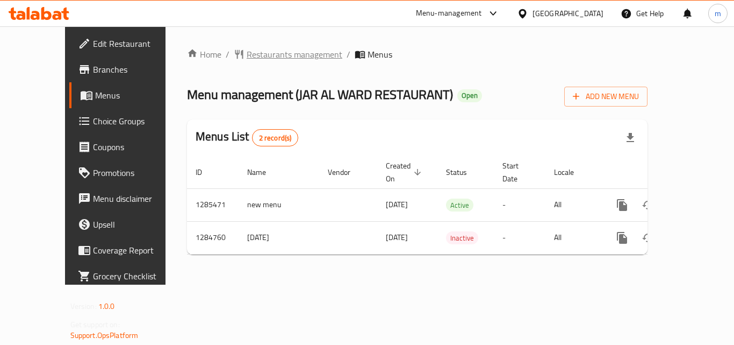
click at [269, 58] on span "Restaurants management" at bounding box center [295, 54] width 96 height 13
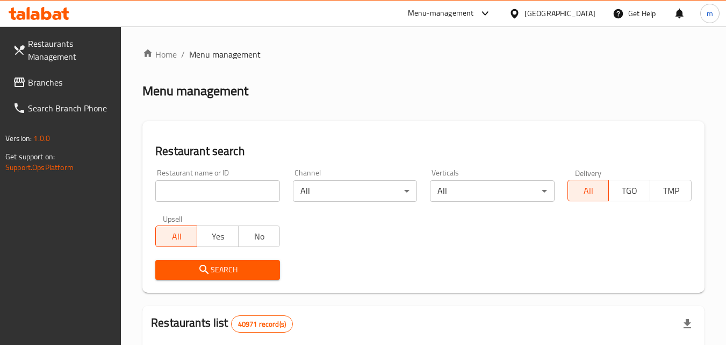
click at [244, 193] on input "search" at bounding box center [217, 191] width 124 height 22
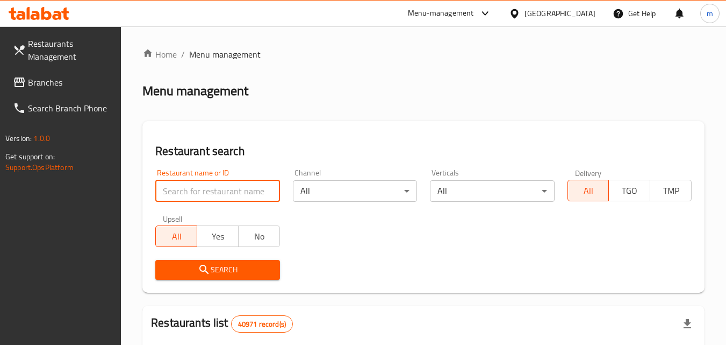
paste input "695789"
type input "695789"
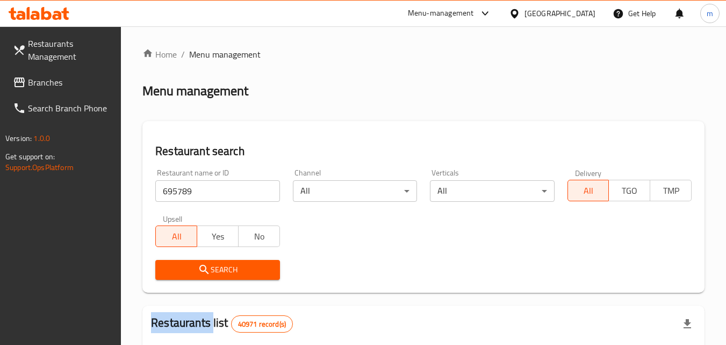
click at [231, 259] on div "Search" at bounding box center [217, 269] width 137 height 33
click at [230, 266] on span "Search" at bounding box center [217, 269] width 107 height 13
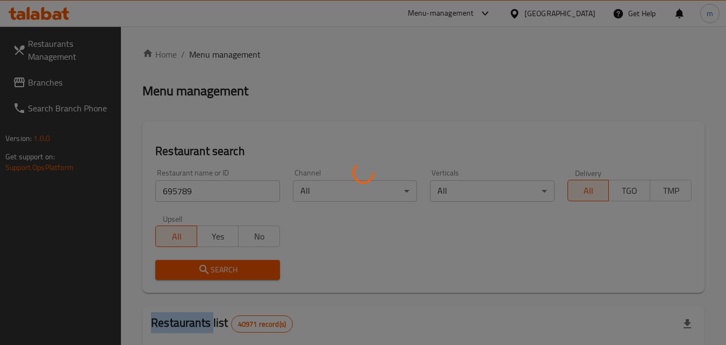
click at [230, 266] on div at bounding box center [363, 172] width 726 height 345
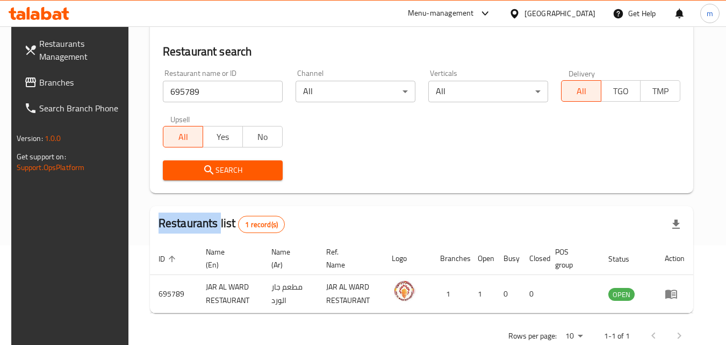
scroll to position [126, 0]
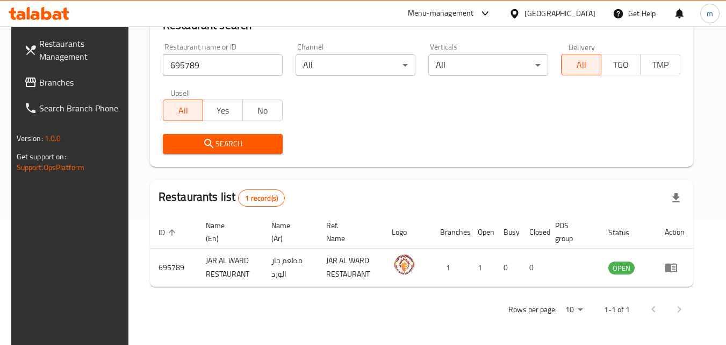
click at [531, 9] on div "[GEOGRAPHIC_DATA]" at bounding box center [560, 14] width 71 height 12
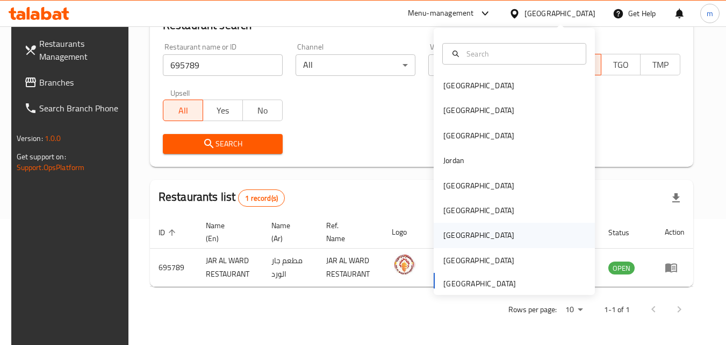
click at [448, 229] on div "Qatar" at bounding box center [479, 235] width 71 height 12
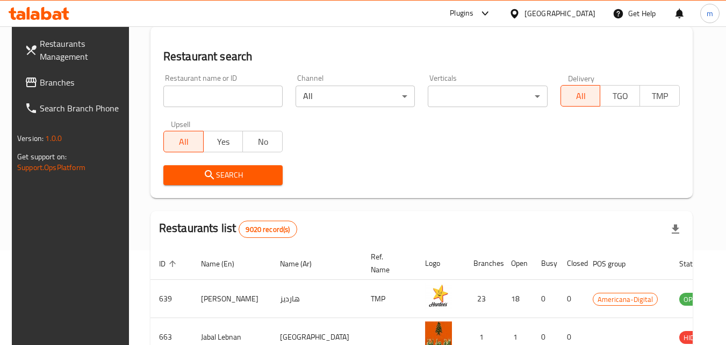
scroll to position [126, 0]
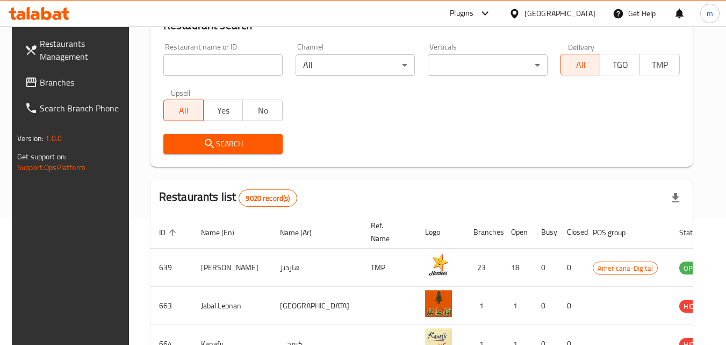
click at [56, 86] on span "Branches" at bounding box center [82, 82] width 85 height 13
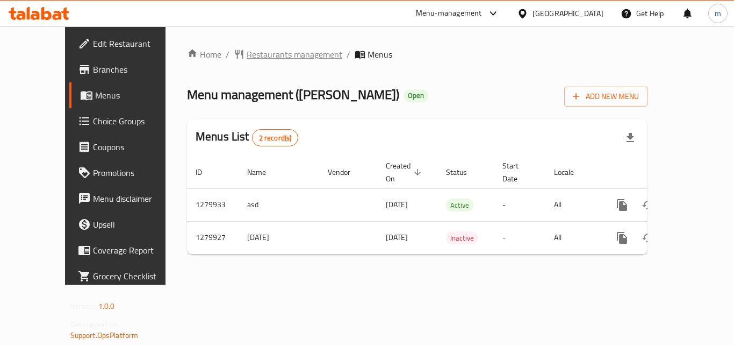
click at [259, 49] on span "Restaurants management" at bounding box center [295, 54] width 96 height 13
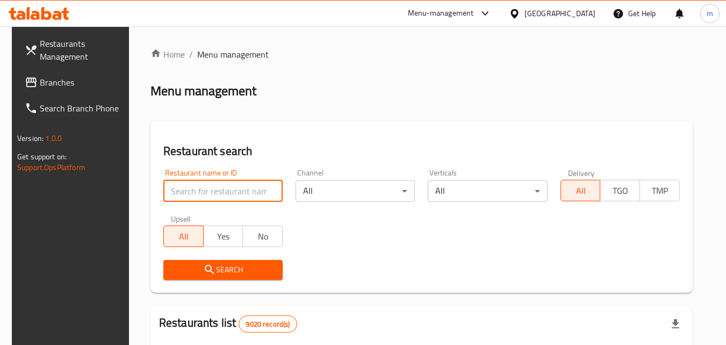
click at [241, 191] on input "search" at bounding box center [222, 191] width 119 height 22
click at [188, 193] on input "search" at bounding box center [222, 191] width 119 height 22
paste input "693523"
type input "693523"
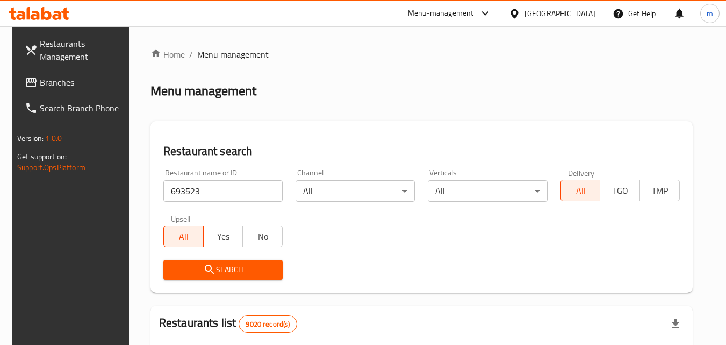
click at [181, 266] on span "Search" at bounding box center [223, 269] width 102 height 13
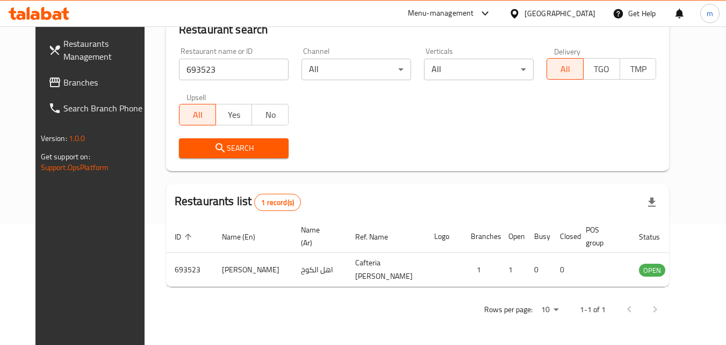
scroll to position [126, 0]
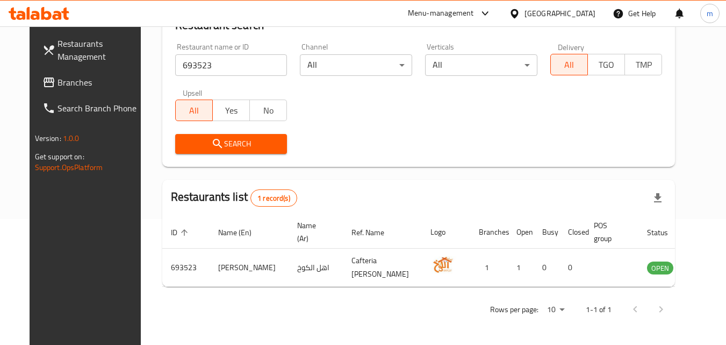
click at [581, 21] on div "Qatar" at bounding box center [552, 14] width 104 height 26
click at [581, 11] on div "Qatar" at bounding box center [560, 14] width 71 height 12
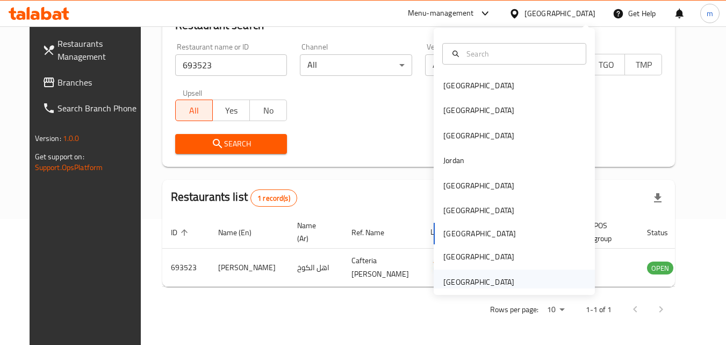
click at [457, 287] on div "[GEOGRAPHIC_DATA]" at bounding box center [479, 282] width 71 height 12
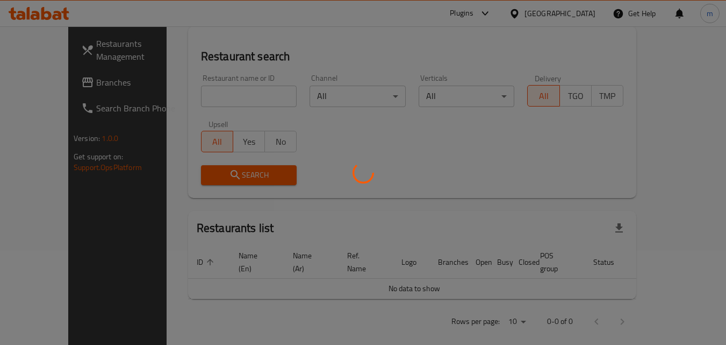
scroll to position [126, 0]
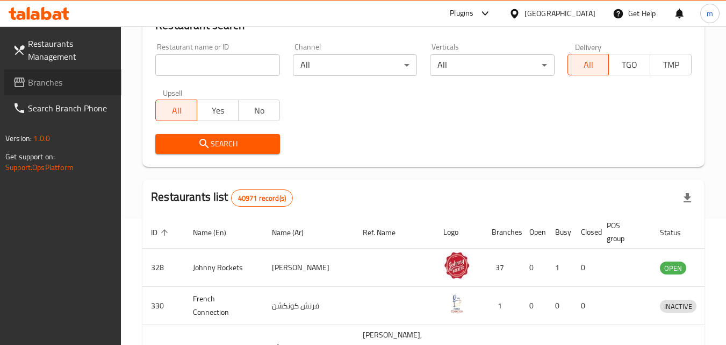
click at [34, 88] on span "Branches" at bounding box center [70, 82] width 85 height 13
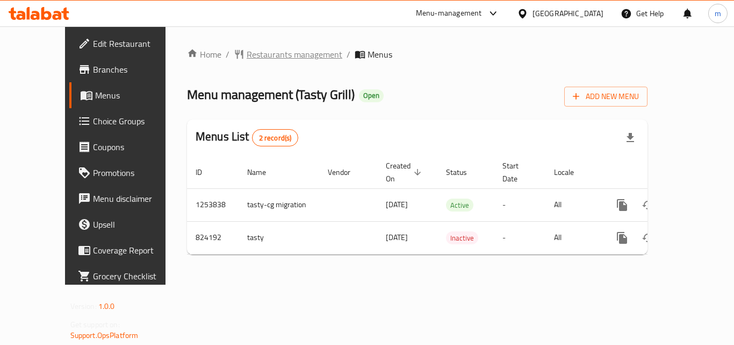
click at [275, 57] on span "Restaurants management" at bounding box center [295, 54] width 96 height 13
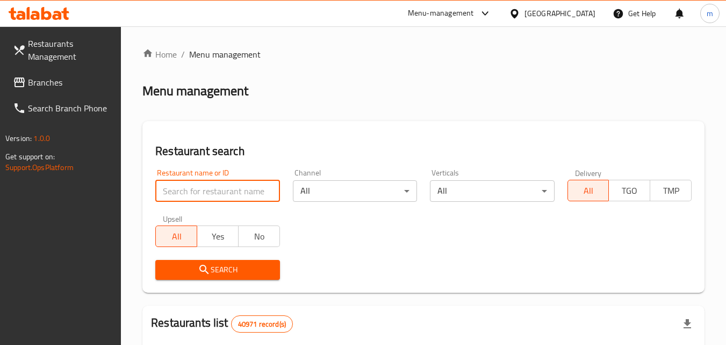
click at [223, 190] on input "search" at bounding box center [217, 191] width 124 height 22
paste input "655310"
type input "655310"
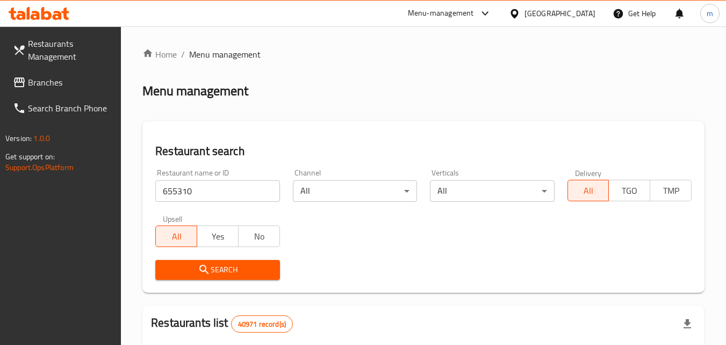
click at [211, 267] on span "Search" at bounding box center [217, 269] width 107 height 13
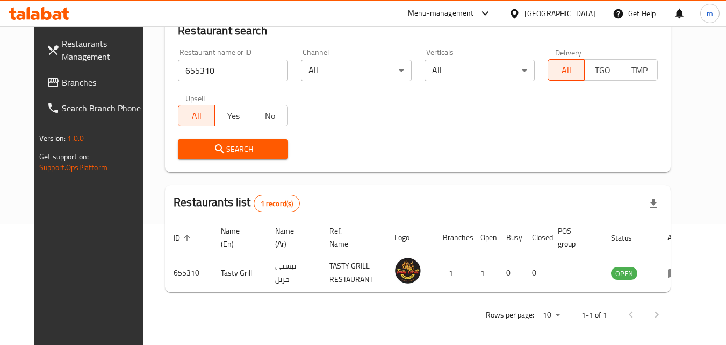
scroll to position [72, 0]
